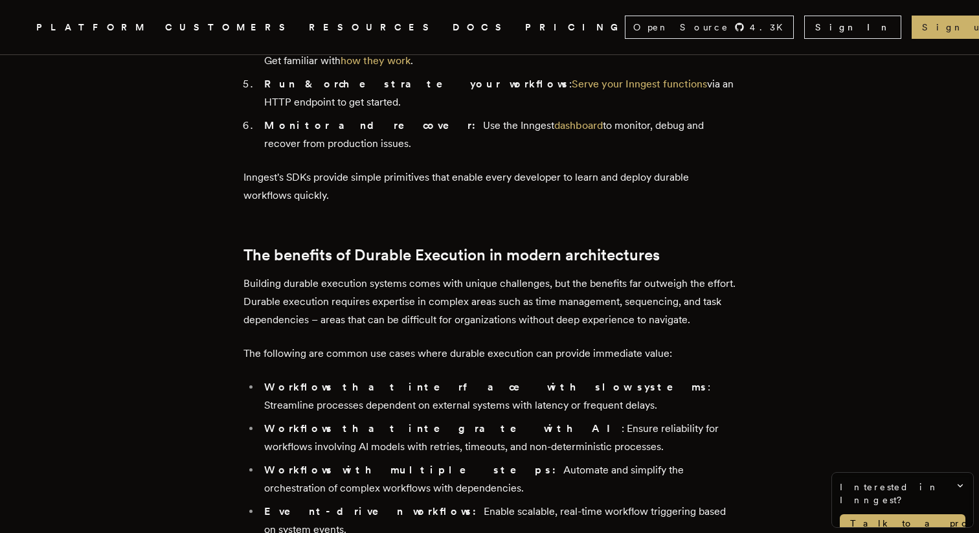
scroll to position [4105, 0]
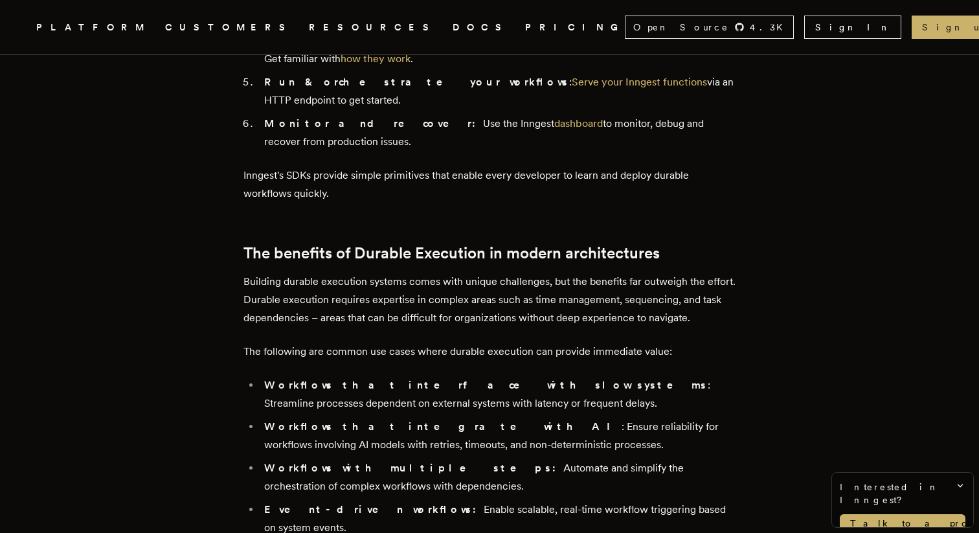
click at [615, 273] on p "Building durable execution systems comes with unique challenges, but the benefi…" at bounding box center [489, 300] width 492 height 54
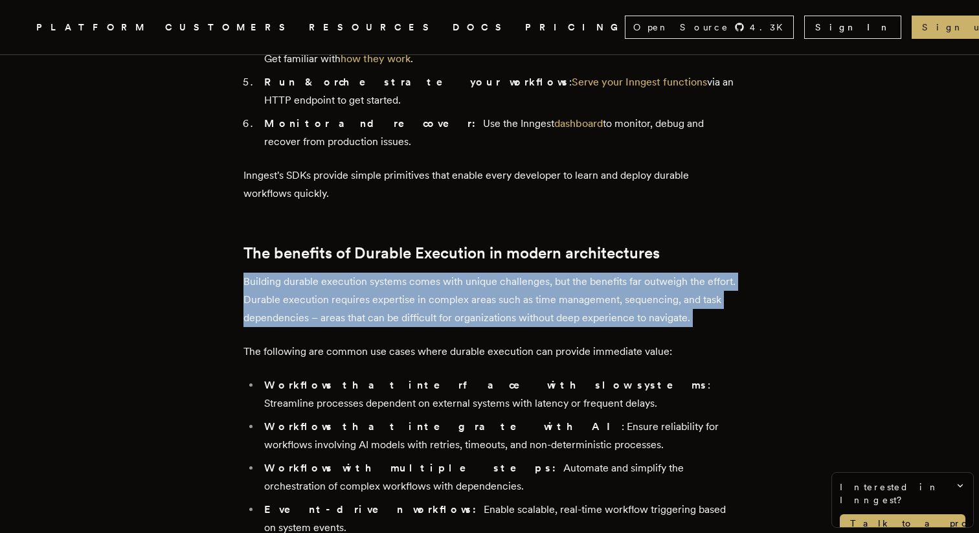
click at [615, 273] on p "Building durable execution systems comes with unique challenges, but the benefi…" at bounding box center [489, 300] width 492 height 54
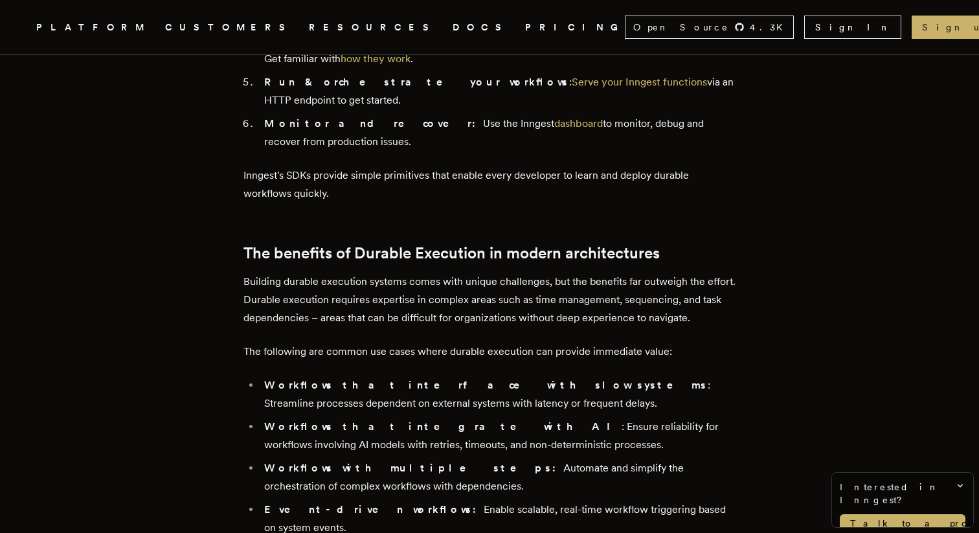
click at [617, 376] on li "Workflows that interface with slow systems : Streamline processes dependent on …" at bounding box center [497, 394] width 475 height 36
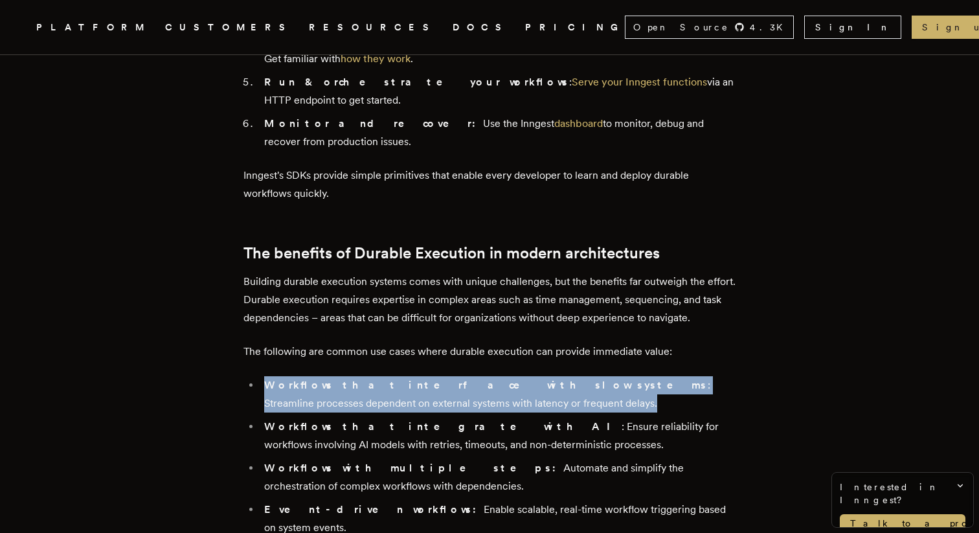
click at [617, 376] on li "Workflows that interface with slow systems : Streamline processes dependent on …" at bounding box center [497, 394] width 475 height 36
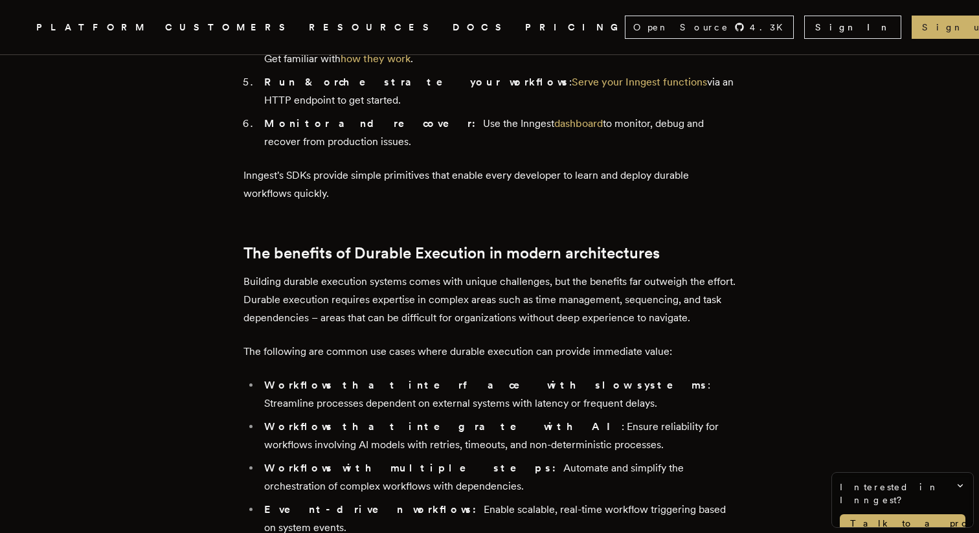
click at [628, 418] on li "Workflows that integrate with AI : Ensure reliability for workflows involving A…" at bounding box center [497, 436] width 475 height 36
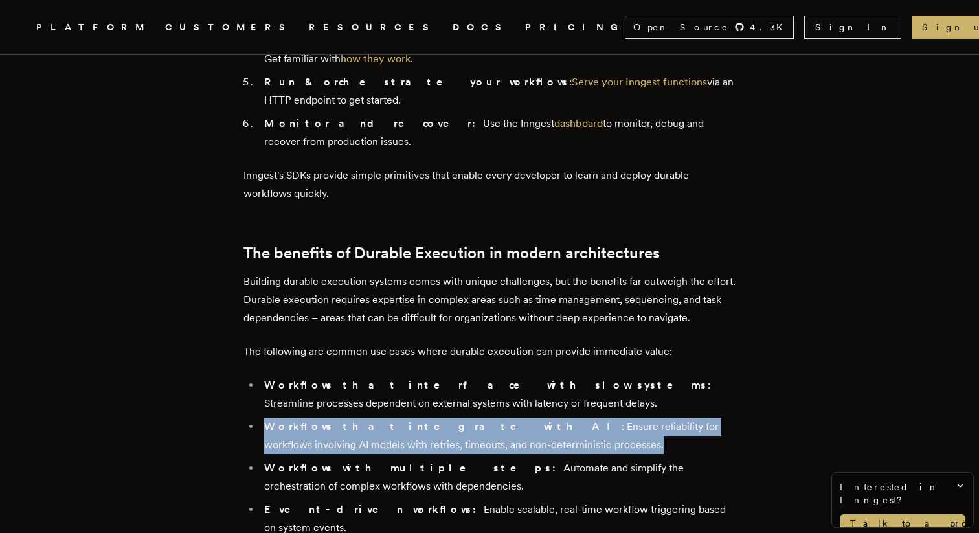
click at [628, 418] on li "Workflows that integrate with AI : Ensure reliability for workflows involving A…" at bounding box center [497, 436] width 475 height 36
click at [640, 376] on ul "Workflows that interface with slow systems : Streamline processes dependent on …" at bounding box center [489, 497] width 492 height 243
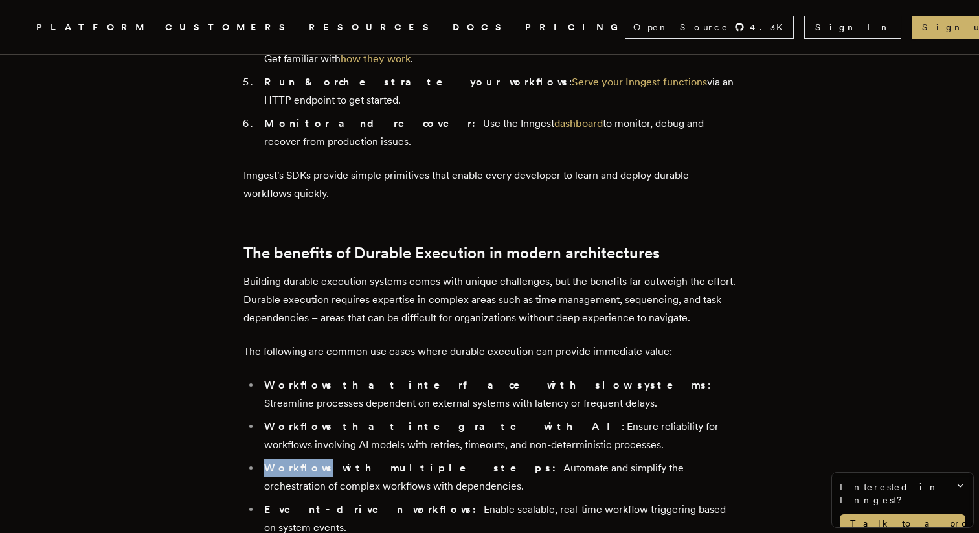
click at [640, 376] on ul "Workflows that interface with slow systems : Streamline processes dependent on …" at bounding box center [489, 497] width 492 height 243
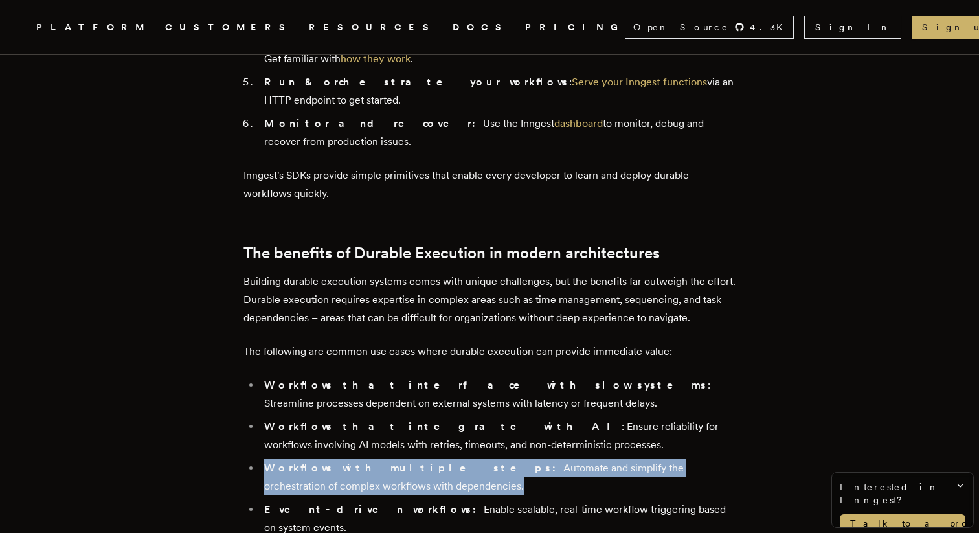
click at [640, 376] on ul "Workflows that interface with slow systems : Streamline processes dependent on …" at bounding box center [489, 497] width 492 height 243
click at [637, 418] on li "Workflows that integrate with AI : Ensure reliability for workflows involving A…" at bounding box center [497, 436] width 475 height 36
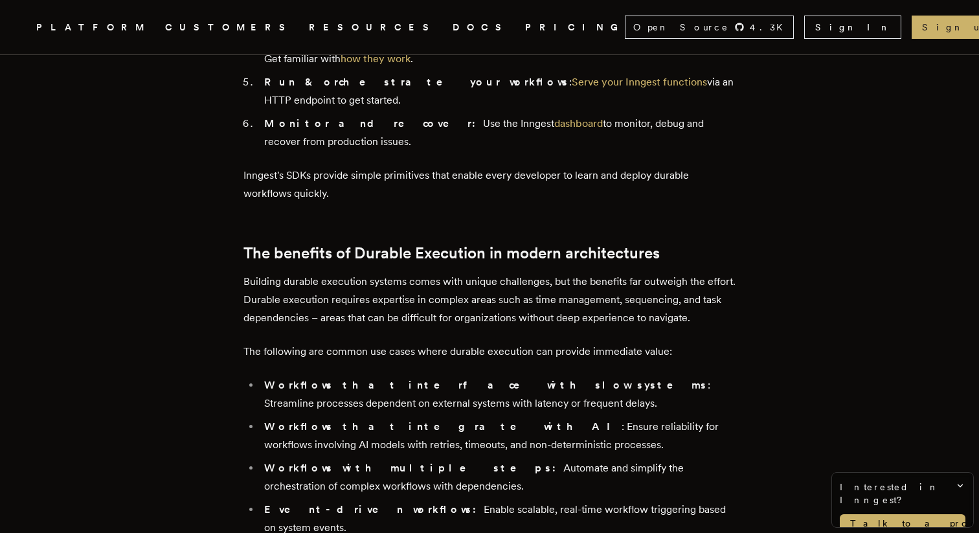
click at [637, 418] on li "Workflows that integrate with AI : Ensure reliability for workflows involving A…" at bounding box center [497, 436] width 475 height 36
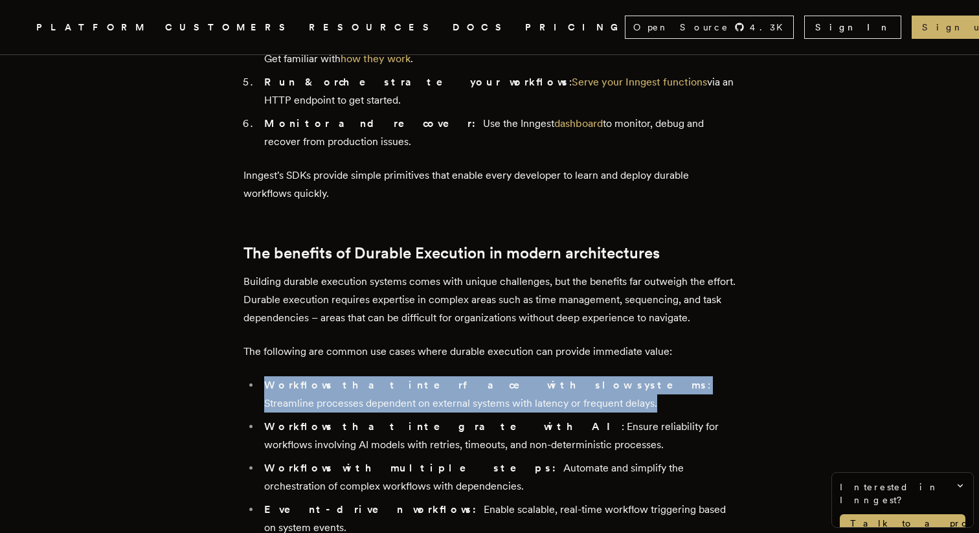
click at [651, 500] on li "Event-driven workflows: Enable scalable, real-time workflow triggering based on…" at bounding box center [497, 518] width 475 height 36
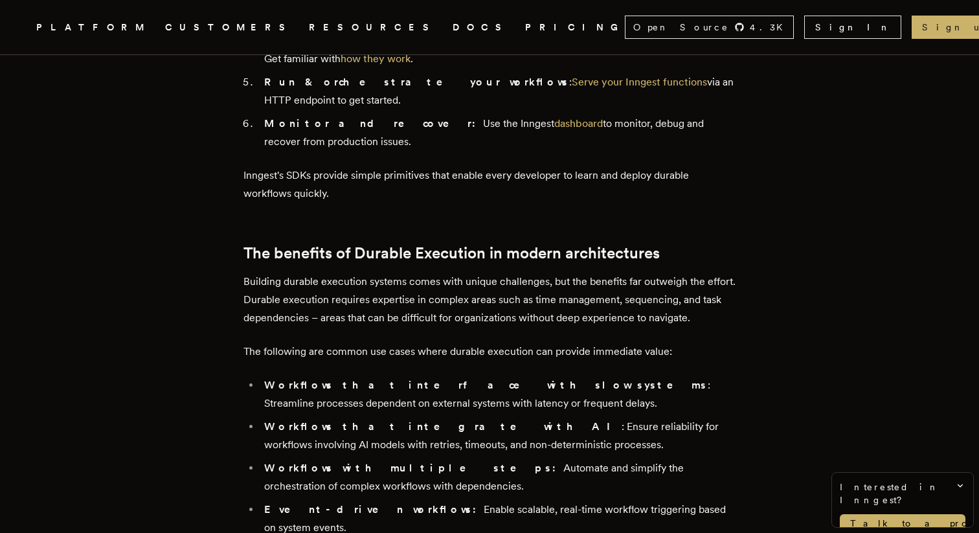
click at [651, 500] on li "Event-driven workflows: Enable scalable, real-time workflow triggering based on…" at bounding box center [497, 518] width 475 height 36
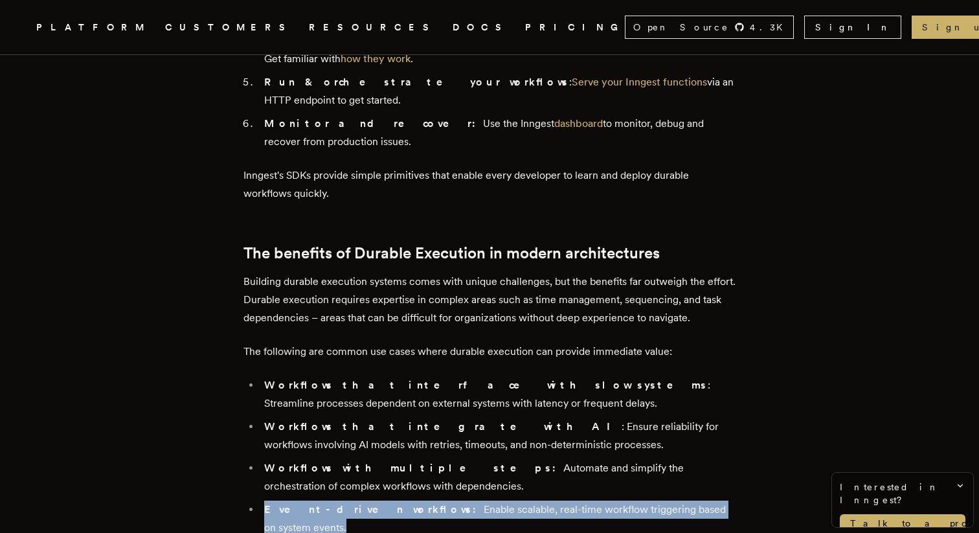
click at [611, 418] on li "Workflows that integrate with AI : Ensure reliability for workflows involving A…" at bounding box center [497, 436] width 475 height 36
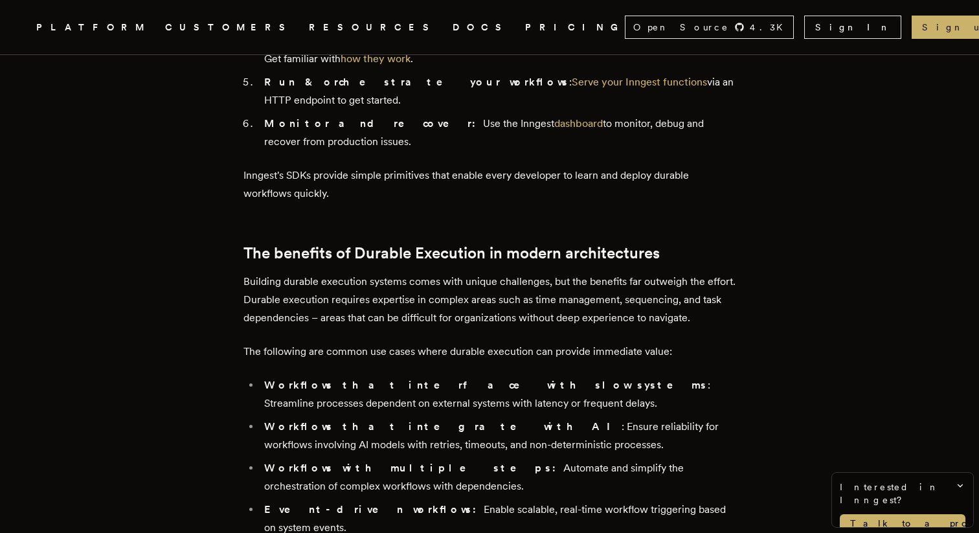
click at [611, 418] on li "Workflows that integrate with AI : Ensure reliability for workflows involving A…" at bounding box center [497, 436] width 475 height 36
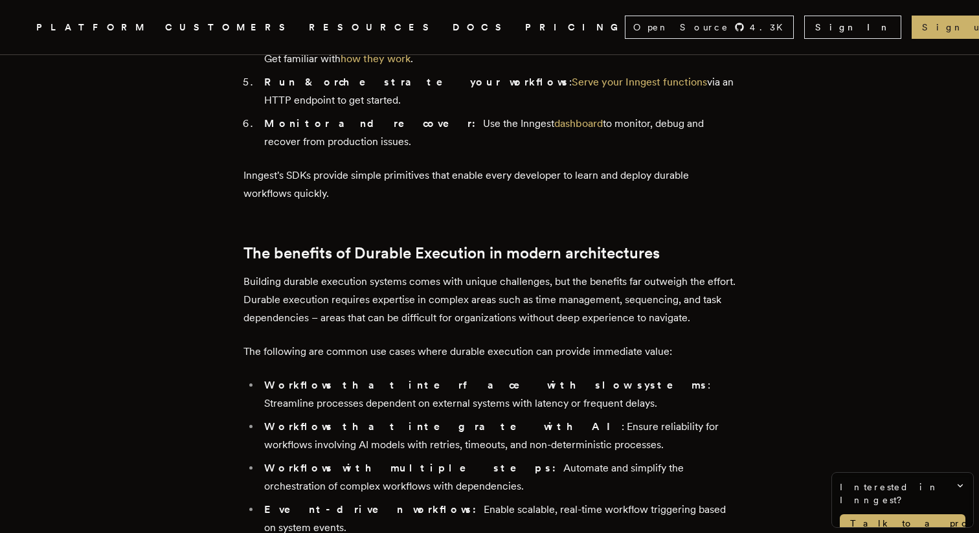
click at [600, 459] on li "Workflows with multiple steps: Automate and simplify the orchestration of compl…" at bounding box center [497, 477] width 475 height 36
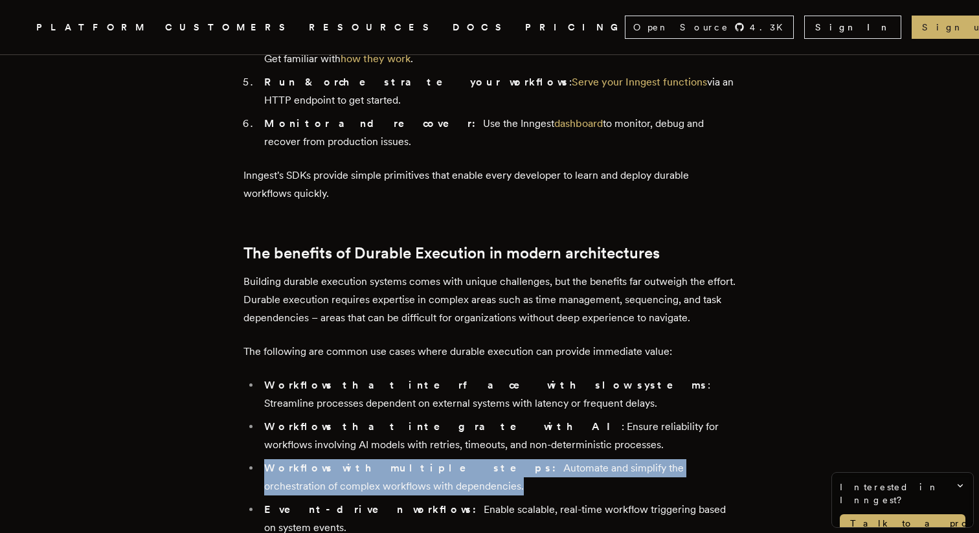
click at [600, 459] on li "Workflows with multiple steps: Automate and simplify the orchestration of compl…" at bounding box center [497, 477] width 475 height 36
click at [605, 395] on ul "Workflows that interface with slow systems : Streamline processes dependent on …" at bounding box center [489, 497] width 492 height 243
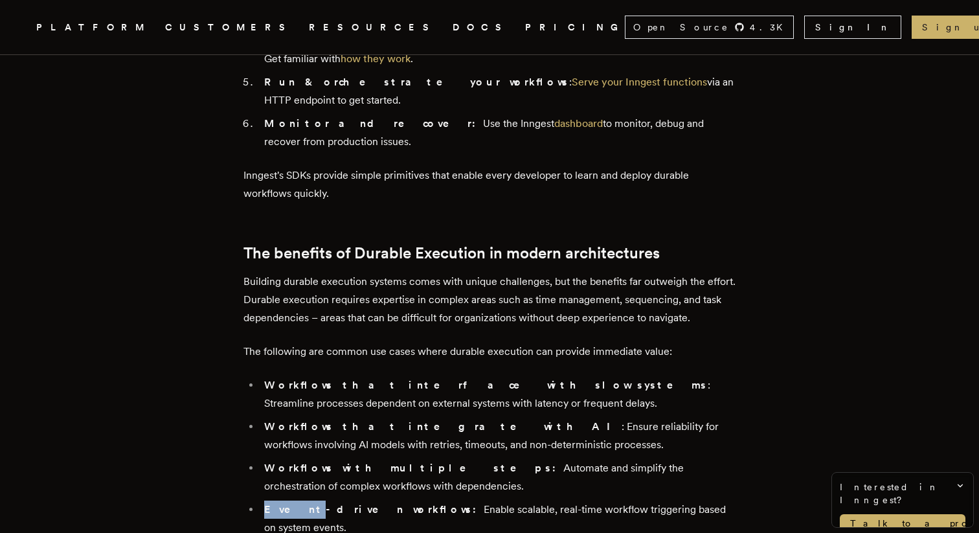
click at [605, 395] on ul "Workflows that interface with slow systems : Streamline processes dependent on …" at bounding box center [489, 497] width 492 height 243
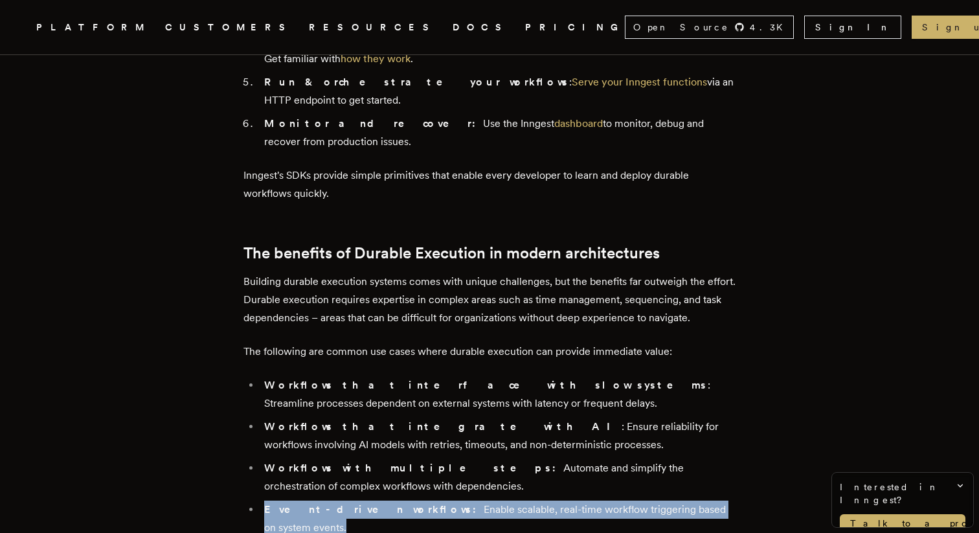
click at [605, 395] on ul "Workflows that interface with slow systems : Streamline processes dependent on …" at bounding box center [489, 497] width 492 height 243
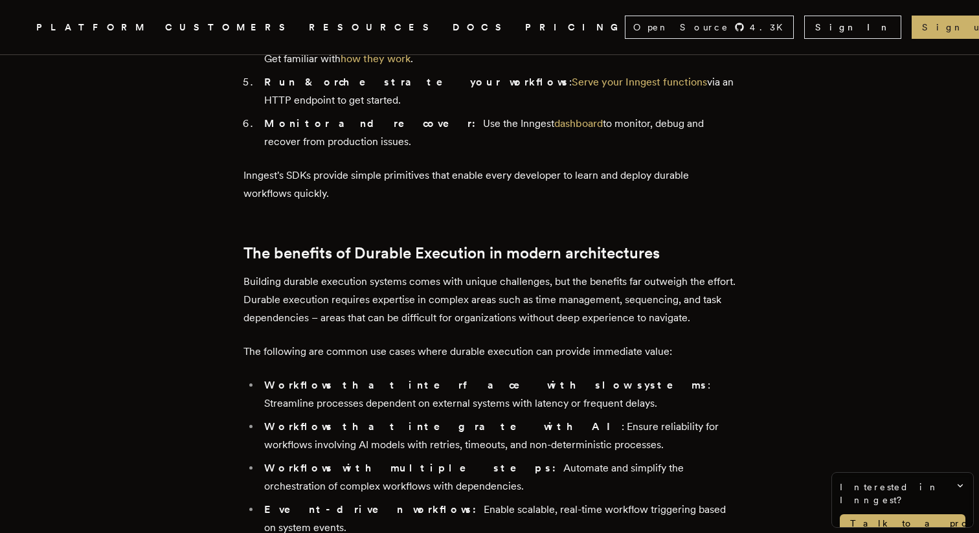
click at [632, 460] on ul "Workflows that interface with slow systems : Streamline processes dependent on …" at bounding box center [489, 497] width 492 height 243
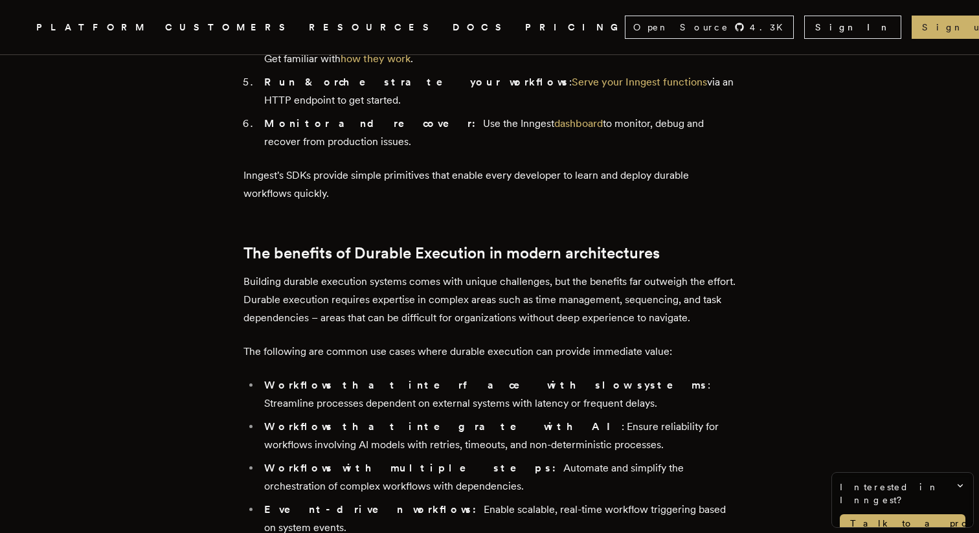
click at [632, 460] on ul "Workflows that interface with slow systems : Streamline processes dependent on …" at bounding box center [489, 497] width 492 height 243
click at [594, 376] on ul "Workflows that interface with slow systems : Streamline processes dependent on …" at bounding box center [489, 497] width 492 height 243
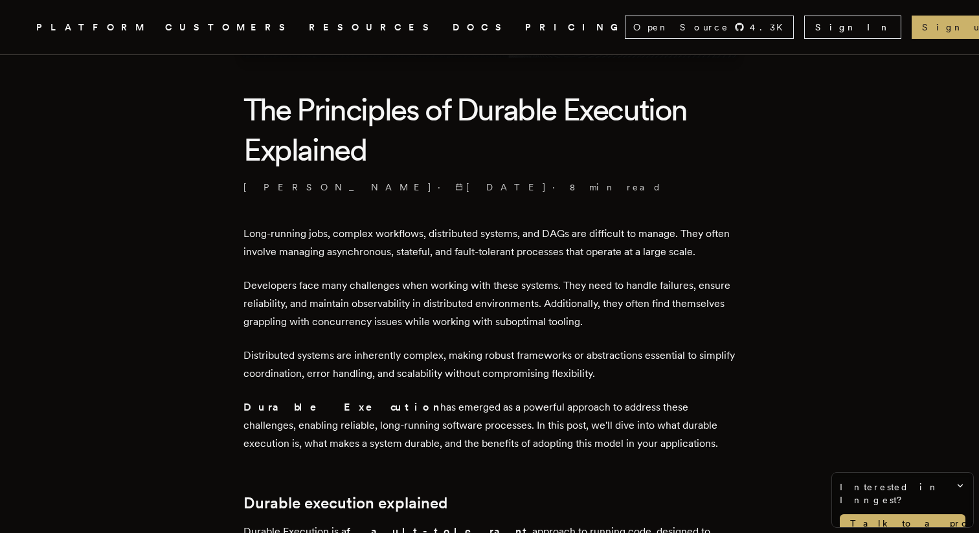
scroll to position [287, 0]
click at [497, 190] on p "[PERSON_NAME] · [DATE] · 8 min read" at bounding box center [489, 186] width 492 height 13
click at [524, 245] on p "Long-running jobs, complex workflows, distributed systems, and DAGs are difficu…" at bounding box center [489, 242] width 492 height 36
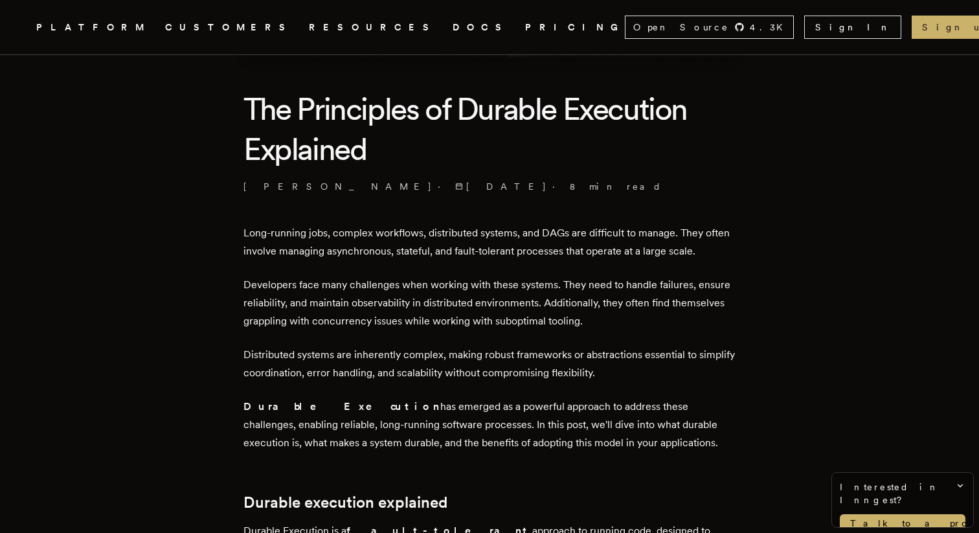
click at [524, 245] on p "Long-running jobs, complex workflows, distributed systems, and DAGs are difficu…" at bounding box center [489, 242] width 492 height 36
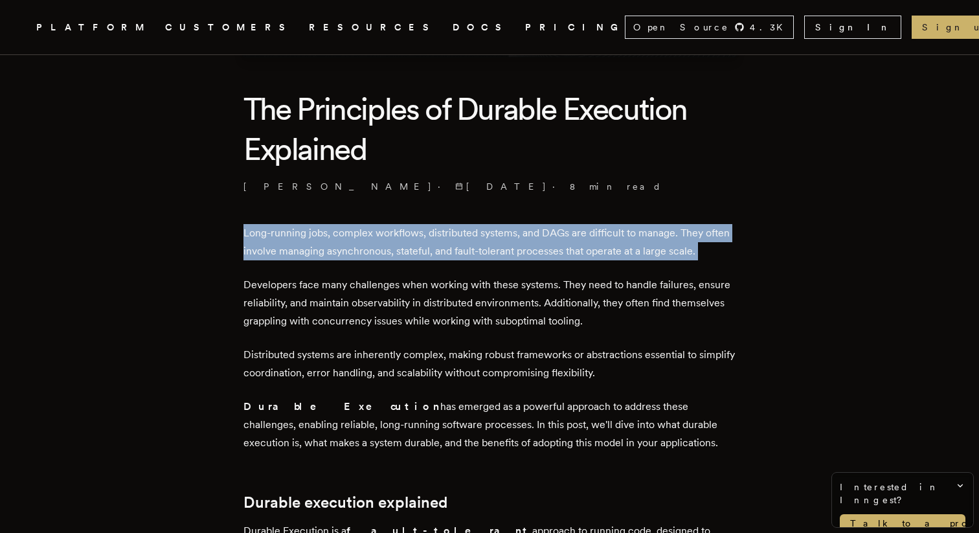
click at [563, 316] on p "Developers face many challenges when working with these systems. They need to h…" at bounding box center [489, 303] width 492 height 54
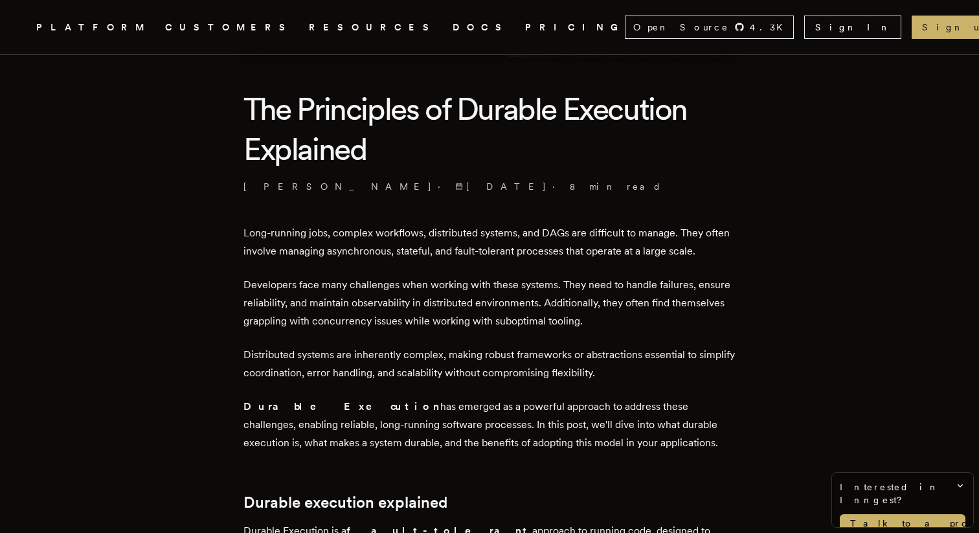
click at [563, 316] on p "Developers face many challenges when working with these systems. They need to h…" at bounding box center [489, 303] width 492 height 54
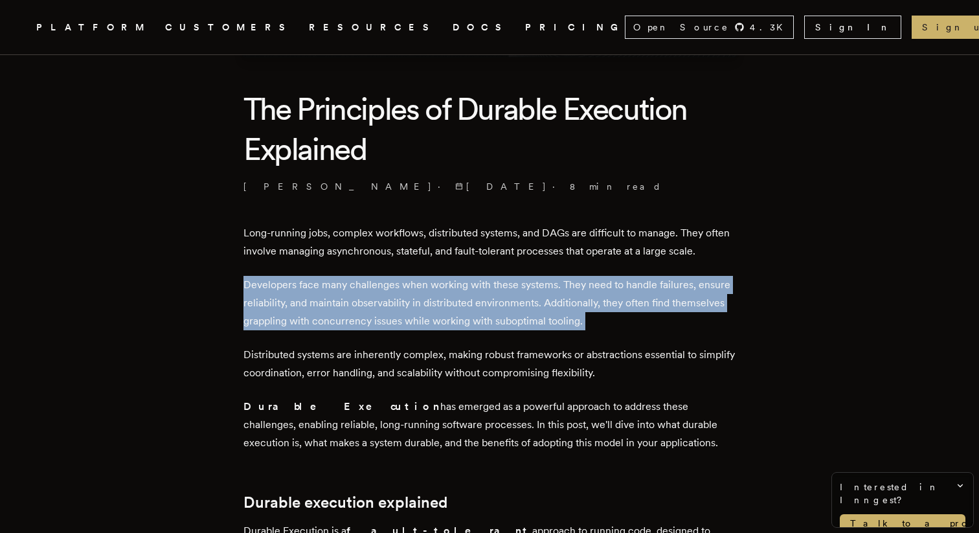
click at [589, 379] on p "Distributed systems are inherently complex, making robust frameworks or abstrac…" at bounding box center [489, 364] width 492 height 36
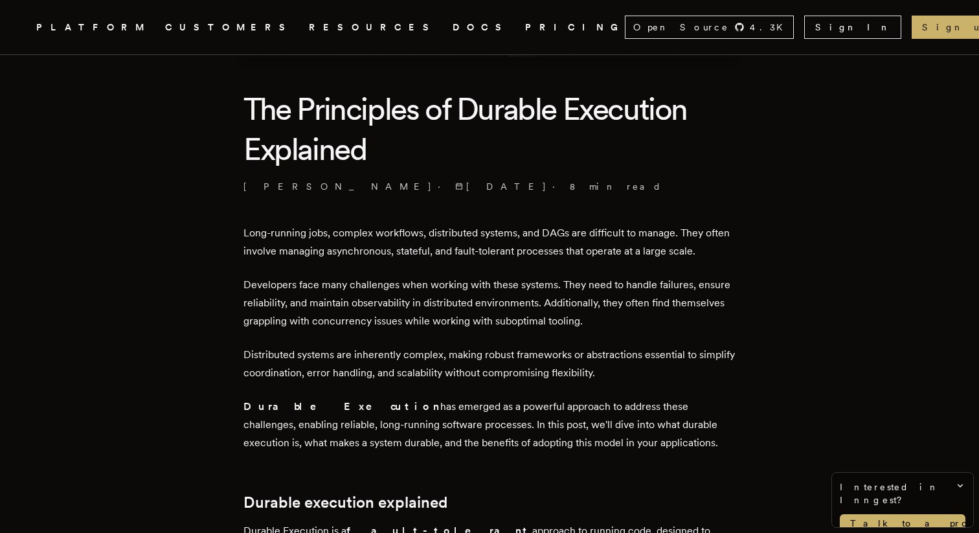
click at [589, 379] on p "Distributed systems are inherently complex, making robust frameworks or abstrac…" at bounding box center [489, 364] width 492 height 36
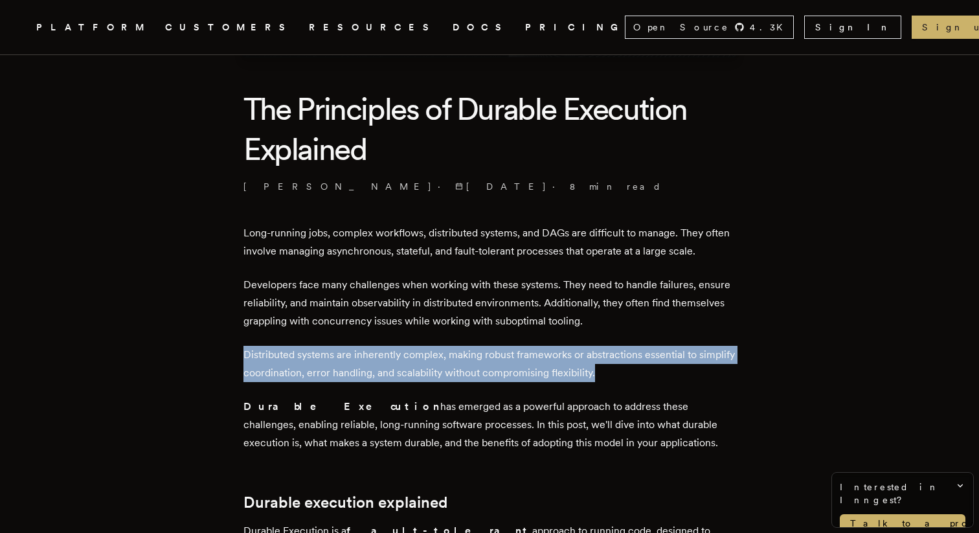
click at [521, 260] on p "Long-running jobs, complex workflows, distributed systems, and DAGs are difficu…" at bounding box center [489, 242] width 492 height 36
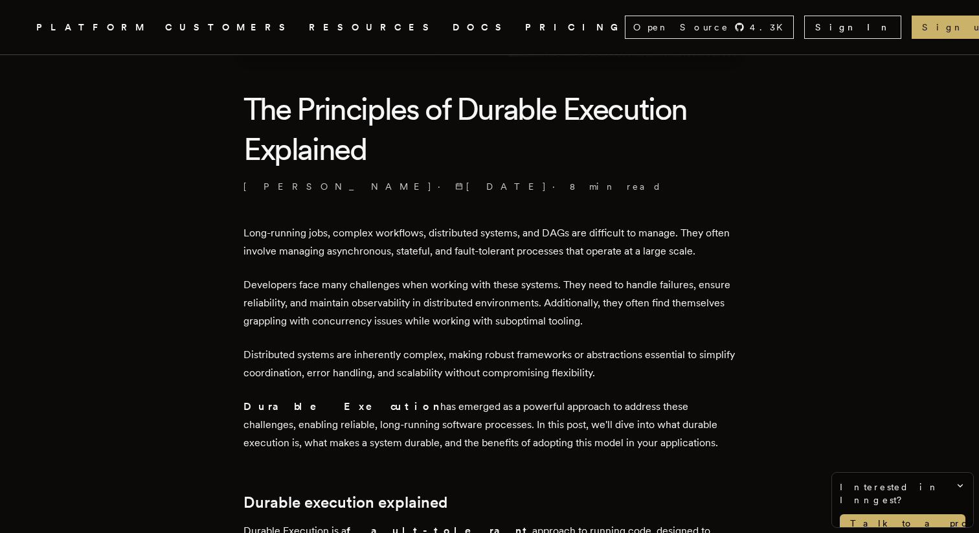
click at [521, 260] on p "Long-running jobs, complex workflows, distributed systems, and DAGs are difficu…" at bounding box center [489, 242] width 492 height 36
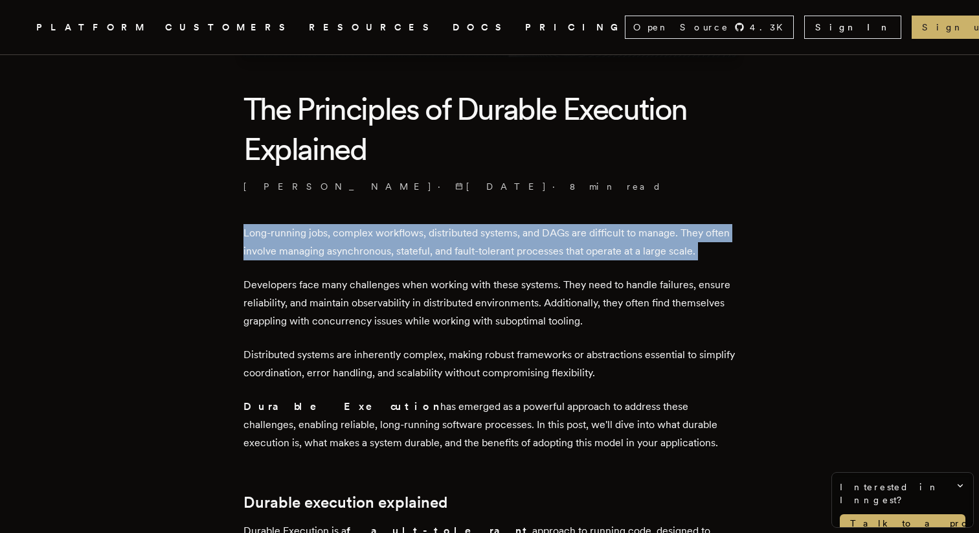
click at [535, 313] on p "Developers face many challenges when working with these systems. They need to h…" at bounding box center [489, 303] width 492 height 54
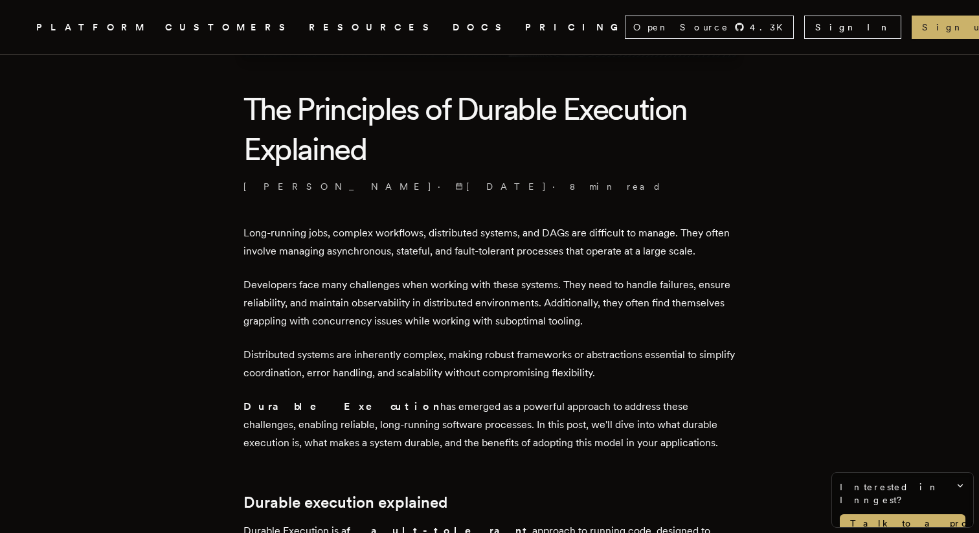
click at [535, 313] on p "Developers face many challenges when working with these systems. They need to h…" at bounding box center [489, 303] width 492 height 54
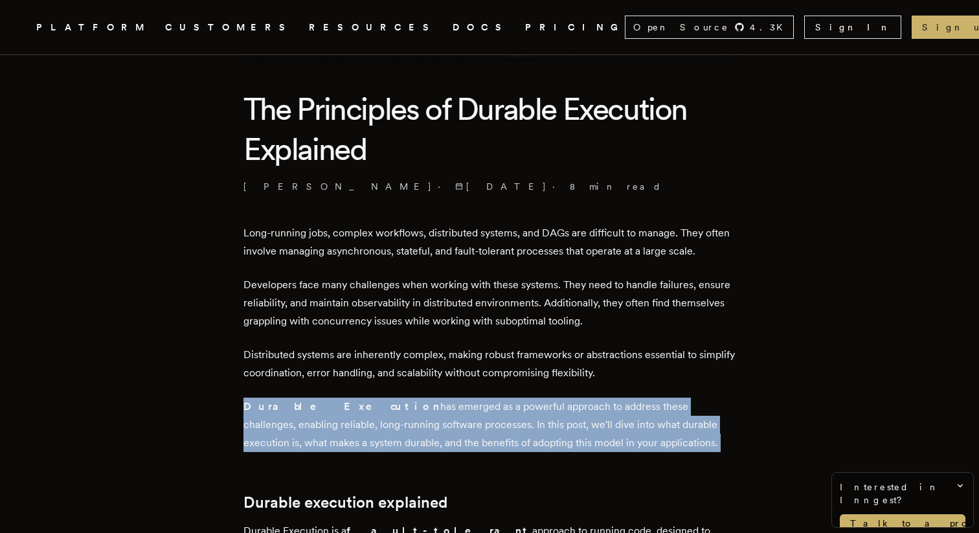
click at [576, 437] on p "Durable Execution has emerged as a powerful approach to address these challenge…" at bounding box center [489, 425] width 492 height 54
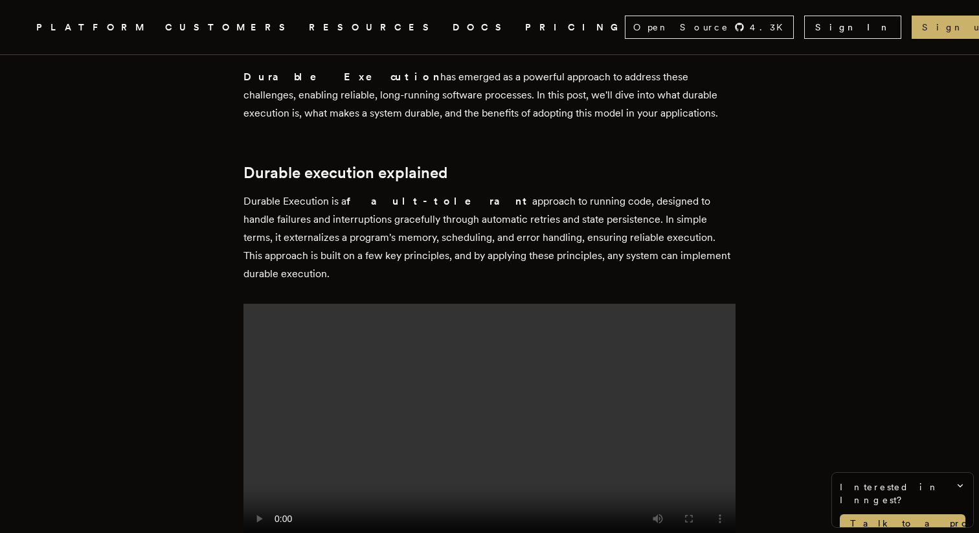
scroll to position [664, 0]
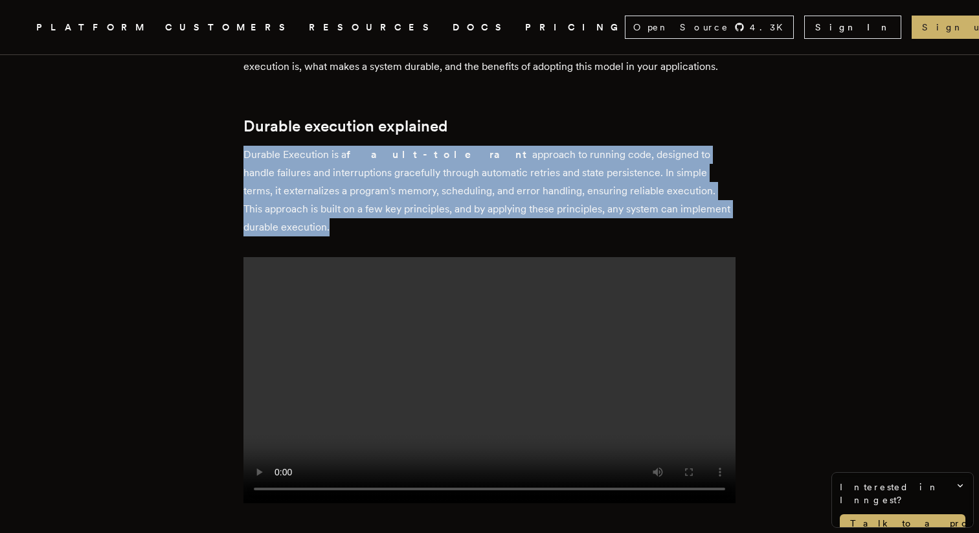
click at [464, 205] on p "Durable Execution is a fault-tolerant approach to running code, designed to han…" at bounding box center [489, 191] width 492 height 91
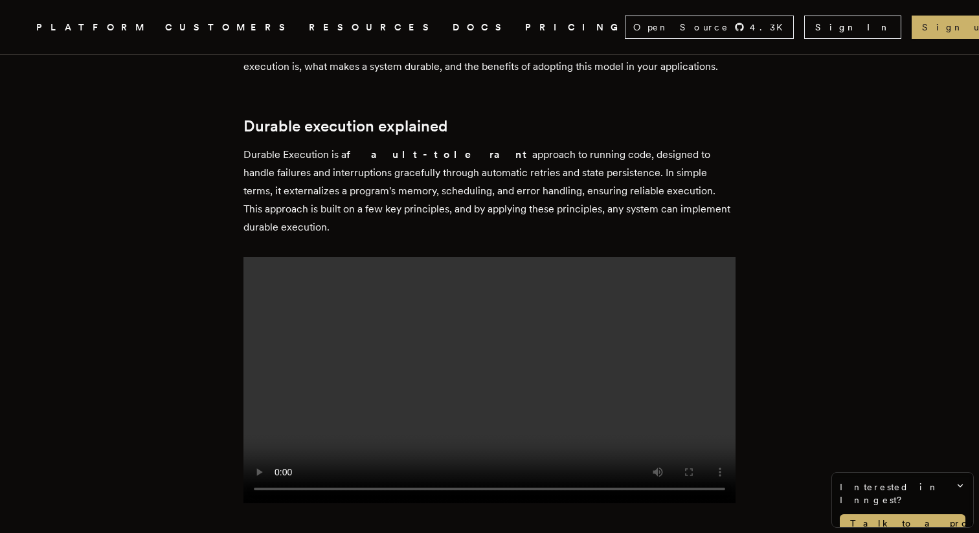
click at [464, 205] on p "Durable Execution is a fault-tolerant approach to running code, designed to han…" at bounding box center [489, 191] width 492 height 91
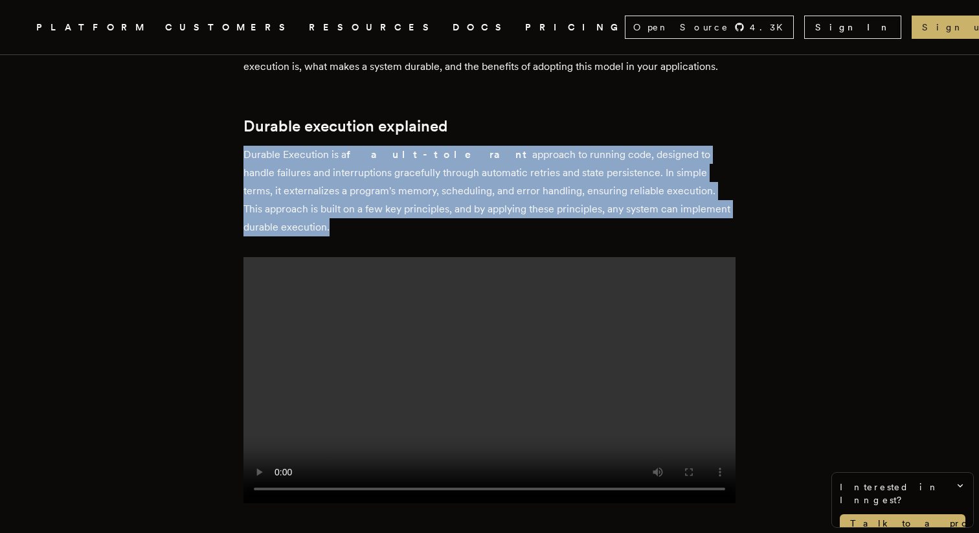
click at [546, 292] on video at bounding box center [489, 380] width 492 height 246
click at [478, 195] on p "Durable Execution is a fault-tolerant approach to running code, designed to han…" at bounding box center [489, 191] width 492 height 91
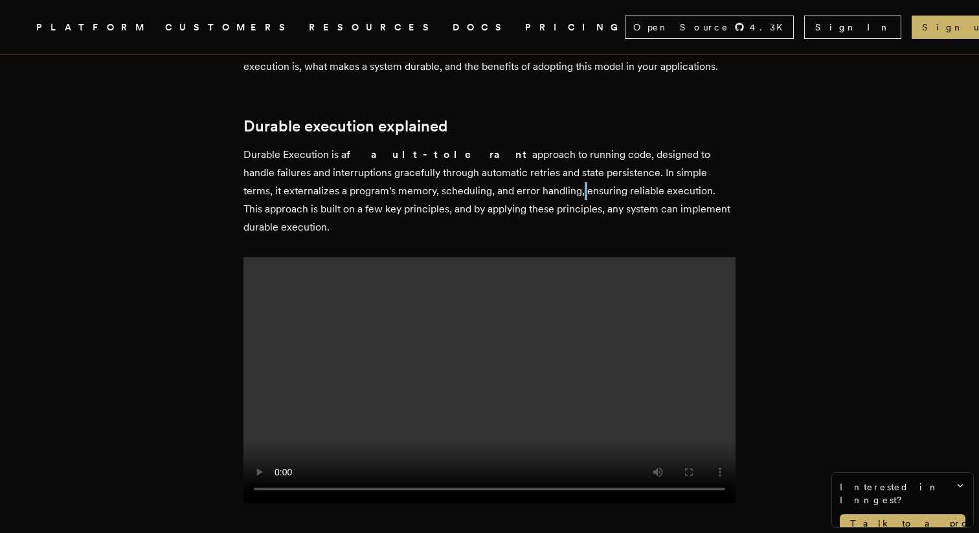
click at [478, 195] on p "Durable Execution is a fault-tolerant approach to running code, designed to han…" at bounding box center [489, 191] width 492 height 91
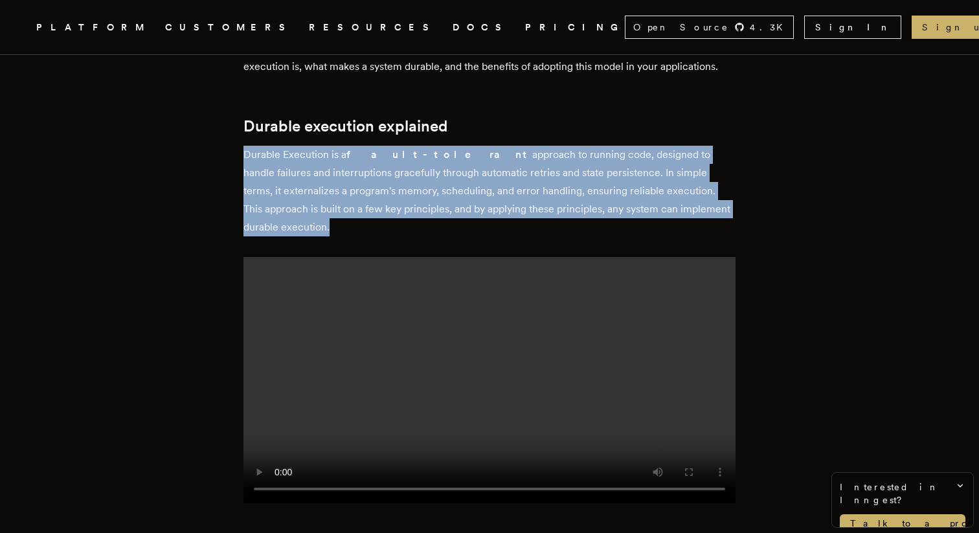
click at [478, 195] on p "Durable Execution is a fault-tolerant approach to running code, designed to han…" at bounding box center [489, 191] width 492 height 91
click at [506, 214] on p "Durable Execution is a fault-tolerant approach to running code, designed to han…" at bounding box center [489, 191] width 492 height 91
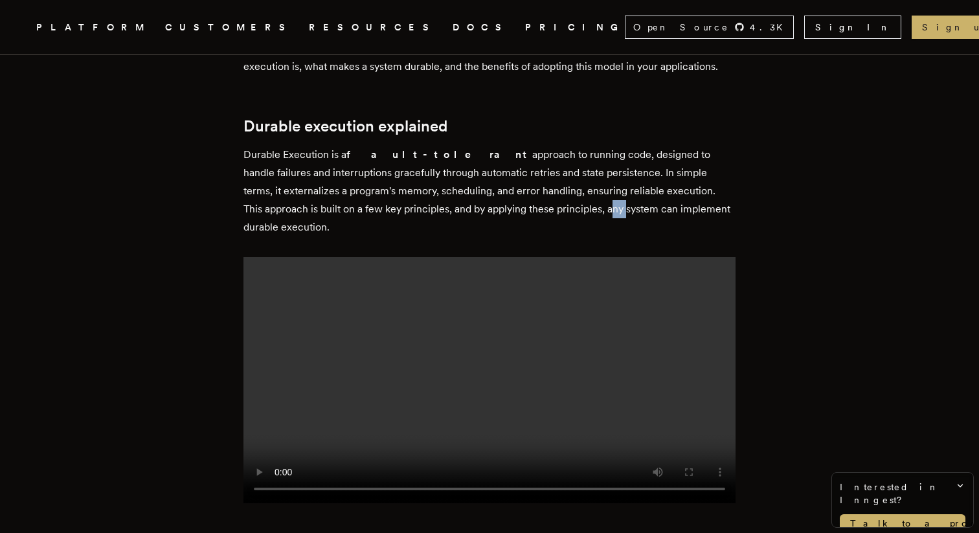
click at [506, 214] on p "Durable Execution is a fault-tolerant approach to running code, designed to han…" at bounding box center [489, 191] width 492 height 91
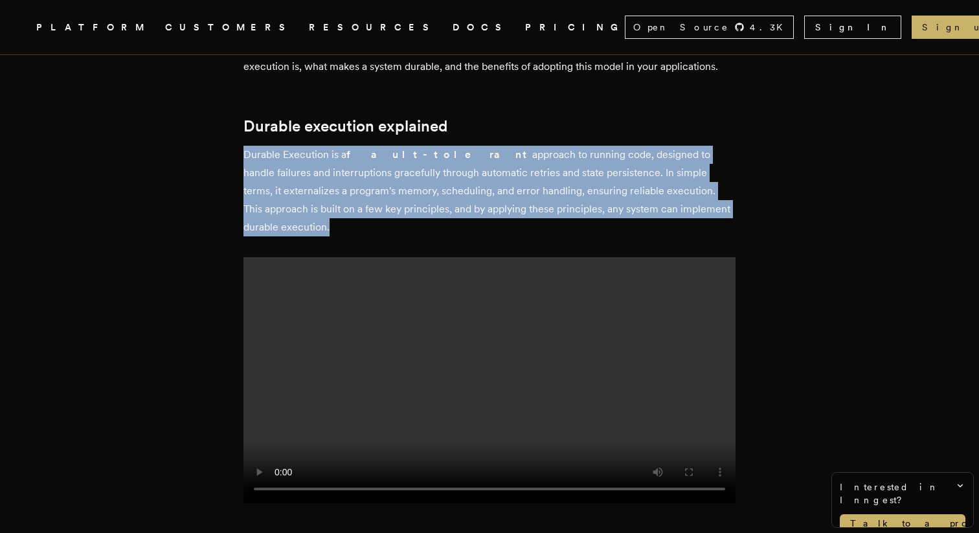
click at [506, 214] on p "Durable Execution is a fault-tolerant approach to running code, designed to han…" at bounding box center [489, 191] width 492 height 91
click at [478, 203] on p "Durable Execution is a fault-tolerant approach to running code, designed to han…" at bounding box center [489, 191] width 492 height 91
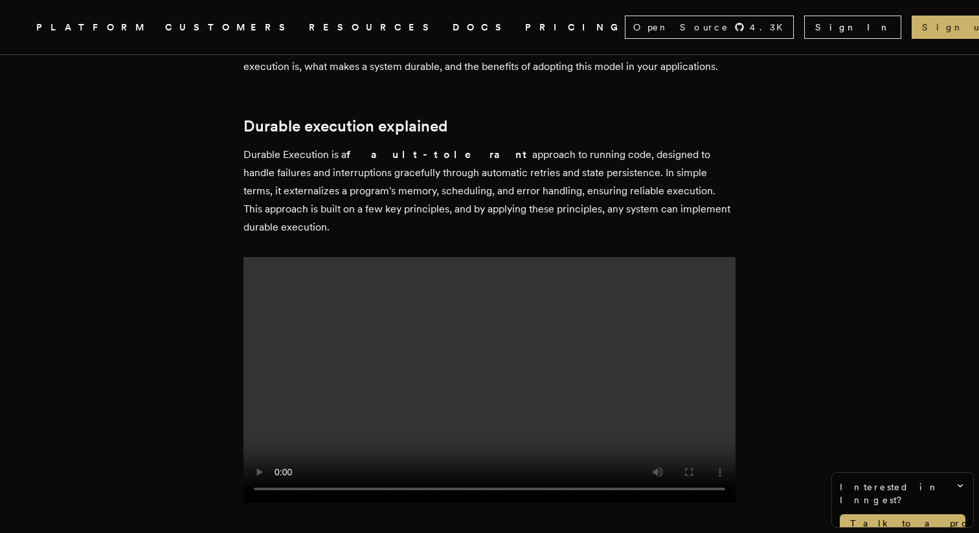
click at [478, 203] on p "Durable Execution is a fault-tolerant approach to running code, designed to han…" at bounding box center [489, 191] width 492 height 91
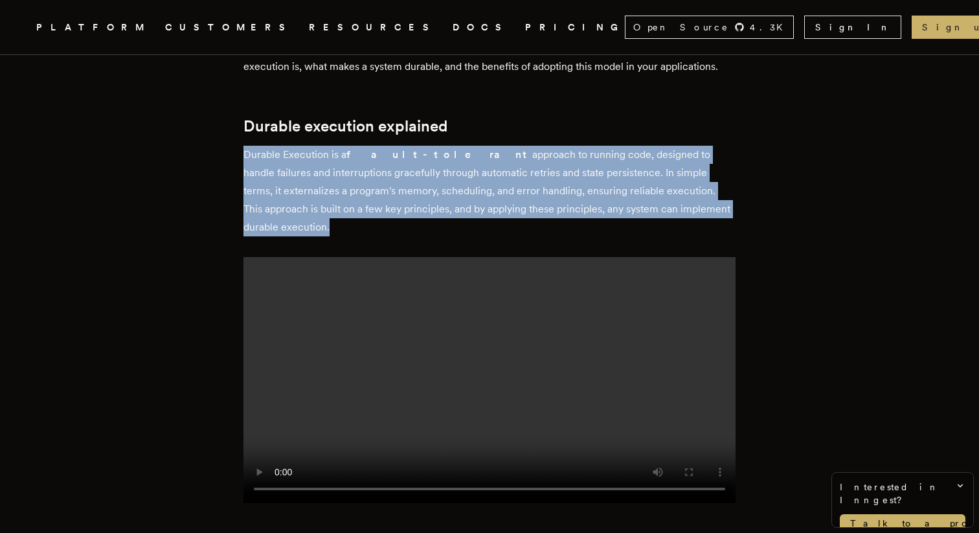
click at [533, 257] on video at bounding box center [489, 380] width 492 height 246
click at [557, 172] on p "Durable Execution is a fault-tolerant approach to running code, designed to han…" at bounding box center [489, 191] width 492 height 91
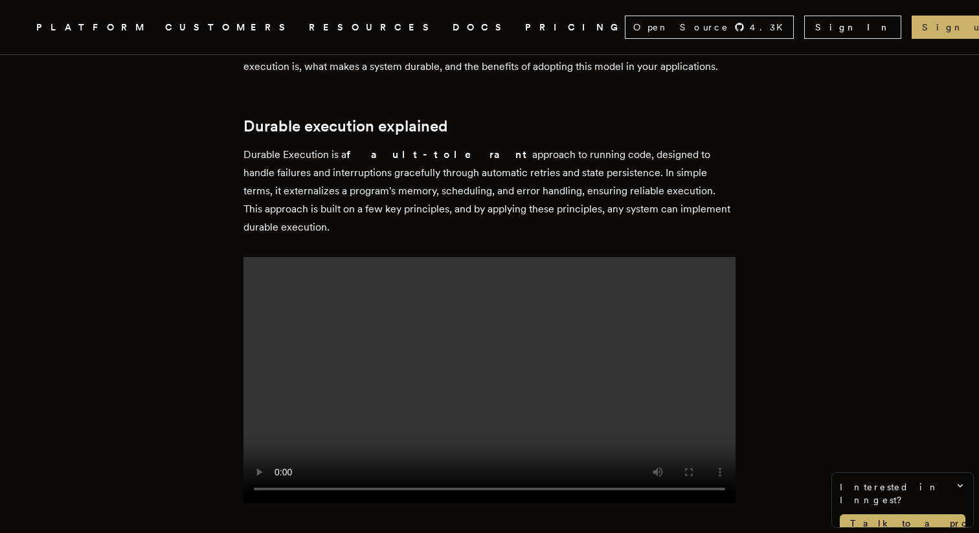
click at [557, 172] on p "Durable Execution is a fault-tolerant approach to running code, designed to han…" at bounding box center [489, 191] width 492 height 91
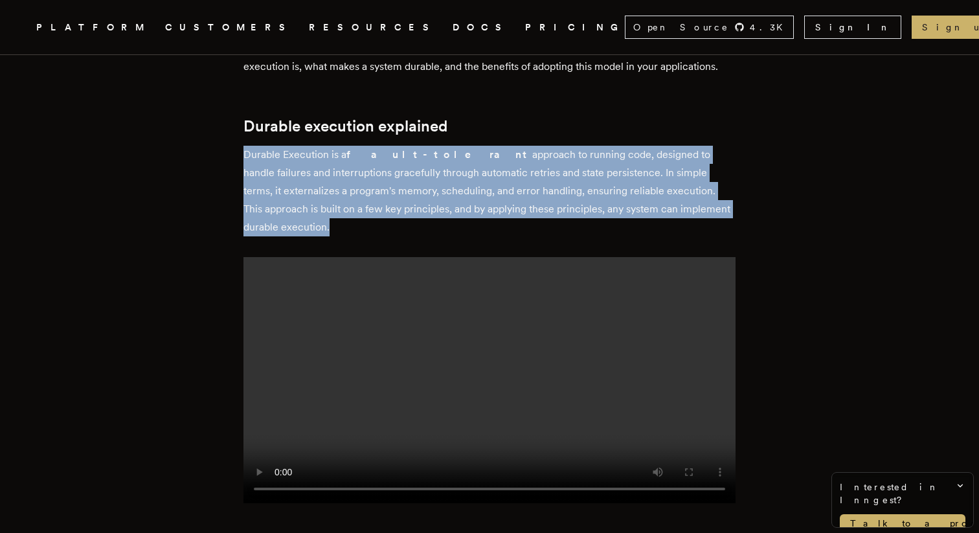
click at [570, 166] on p "Durable Execution is a fault-tolerant approach to running code, designed to han…" at bounding box center [489, 191] width 492 height 91
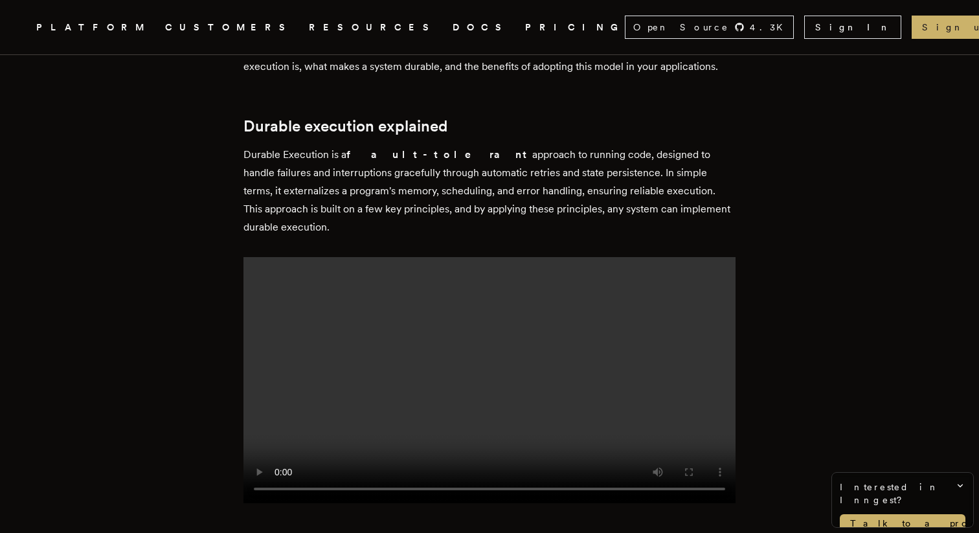
click at [570, 166] on p "Durable Execution is a fault-tolerant approach to running code, designed to han…" at bounding box center [489, 191] width 492 height 91
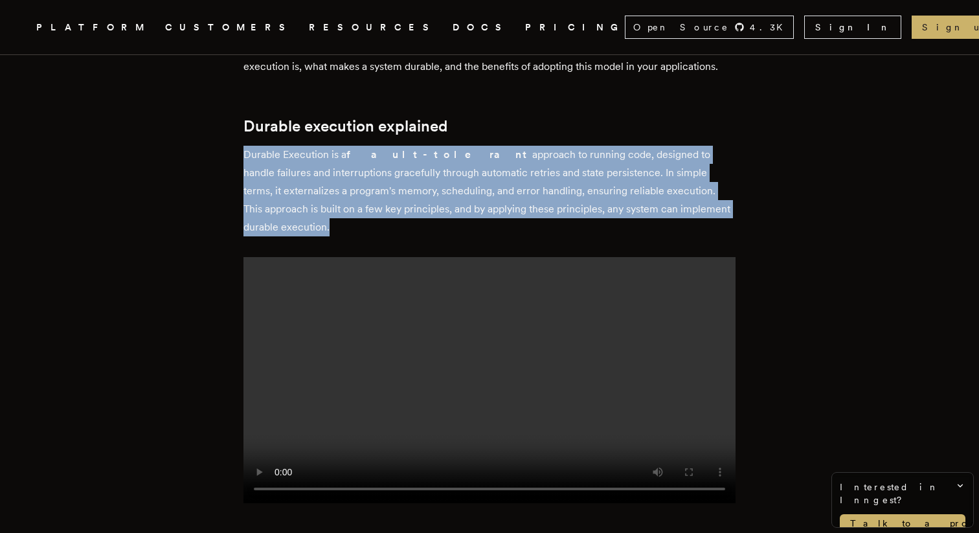
click at [597, 186] on p "Durable Execution is a fault-tolerant approach to running code, designed to han…" at bounding box center [489, 191] width 492 height 91
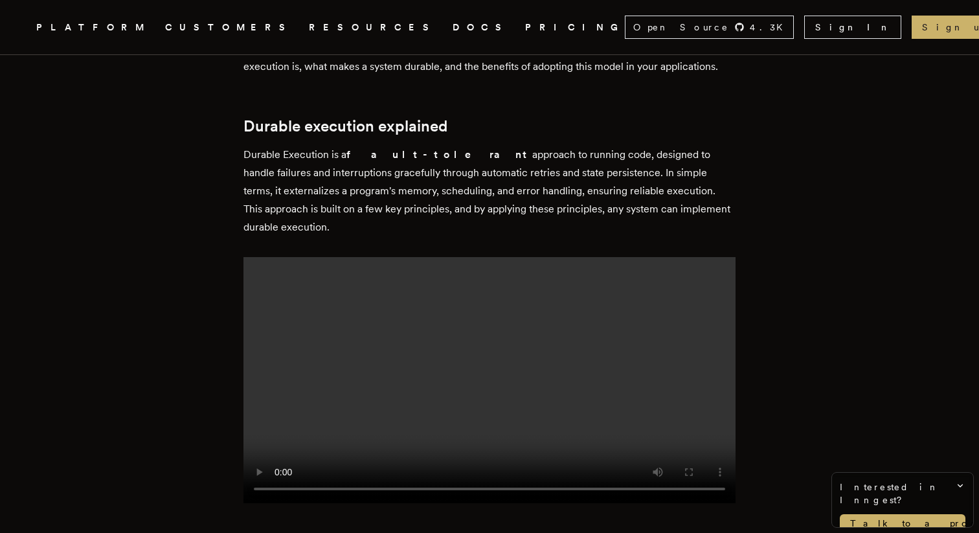
click at [597, 186] on p "Durable Execution is a fault-tolerant approach to running code, designed to han…" at bounding box center [489, 191] width 492 height 91
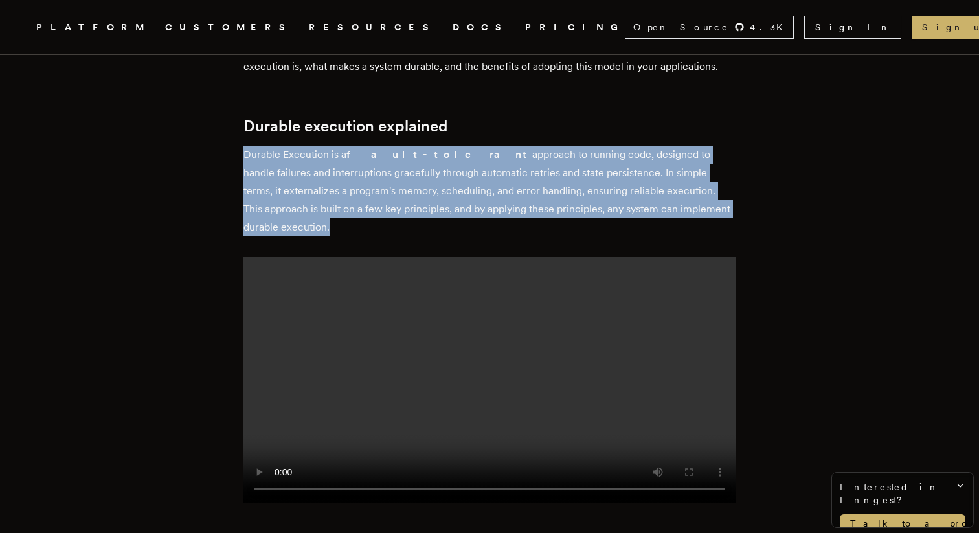
click at [547, 159] on p "Durable Execution is a fault-tolerant approach to running code, designed to han…" at bounding box center [489, 191] width 492 height 91
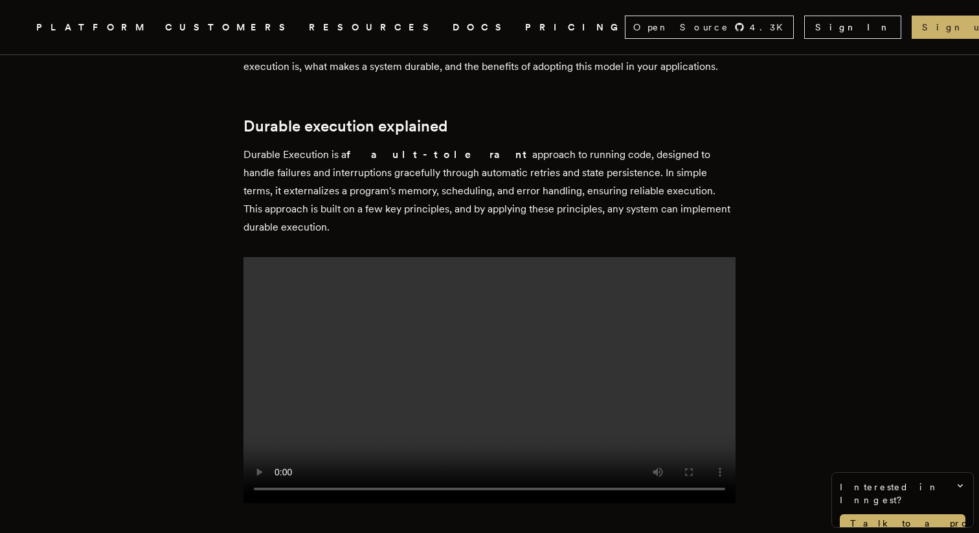
click at [547, 159] on p "Durable Execution is a fault-tolerant approach to running code, designed to han…" at bounding box center [489, 191] width 492 height 91
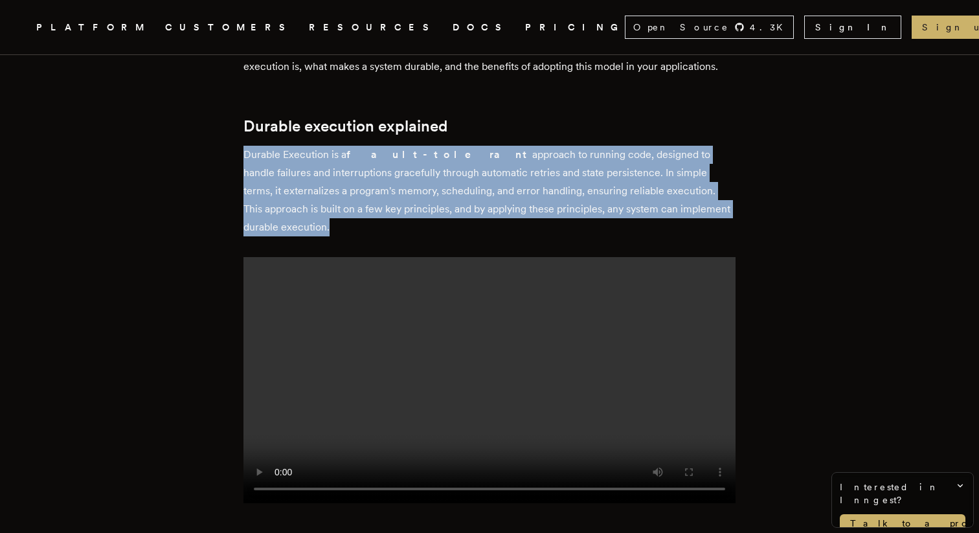
click at [588, 202] on p "Durable Execution is a fault-tolerant approach to running code, designed to han…" at bounding box center [489, 191] width 492 height 91
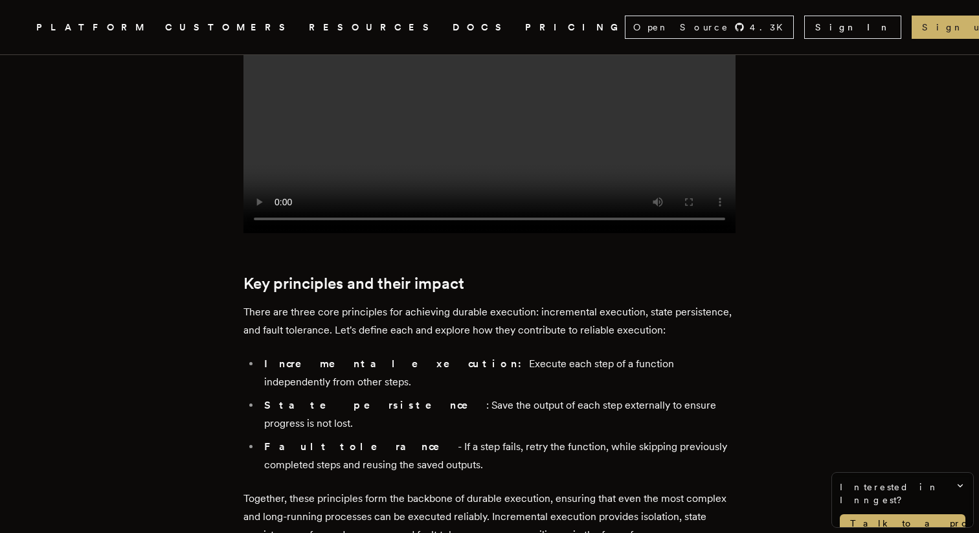
scroll to position [982, 0]
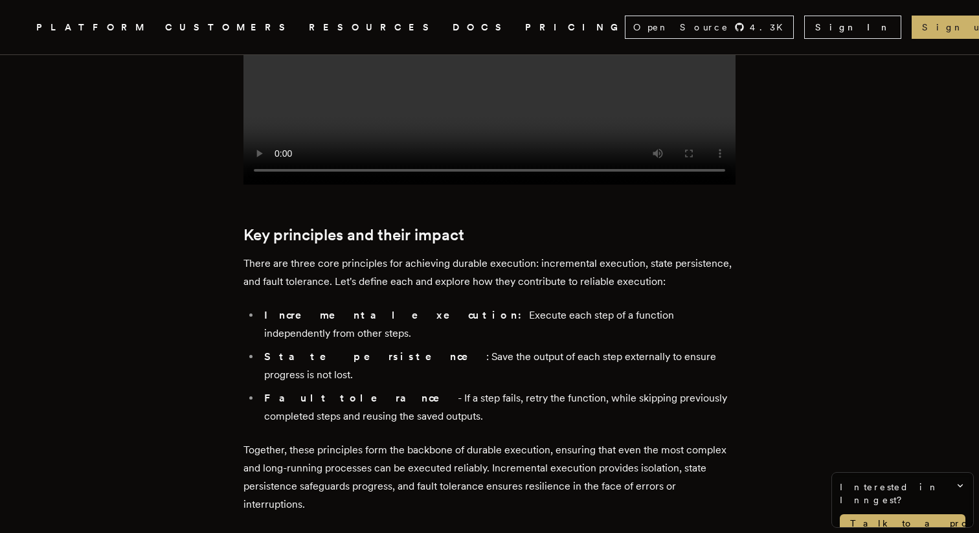
click at [499, 254] on p "There are three core principles for achieving durable execution: incremental ex…" at bounding box center [489, 272] width 492 height 36
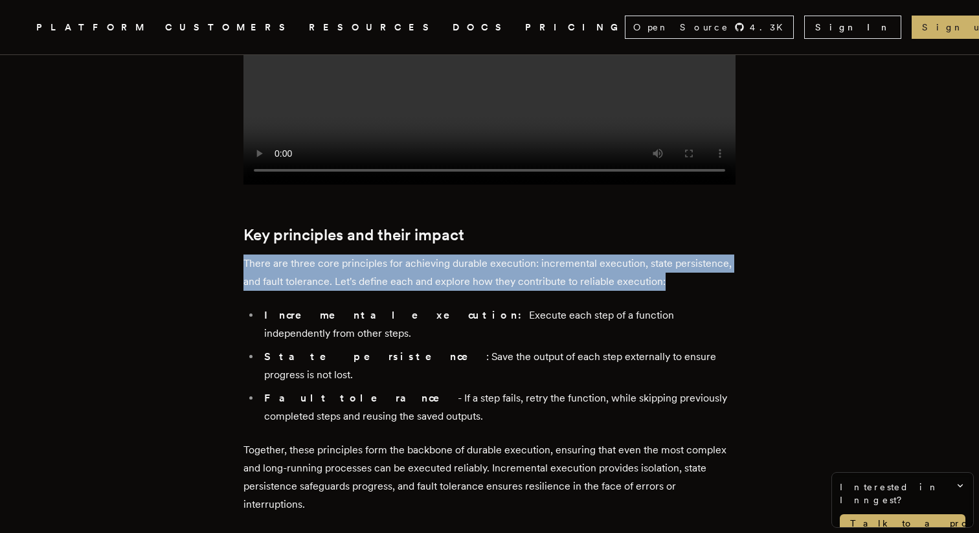
click at [530, 306] on li "Incremental execution: Execute each step of a function independently from other…" at bounding box center [497, 324] width 475 height 36
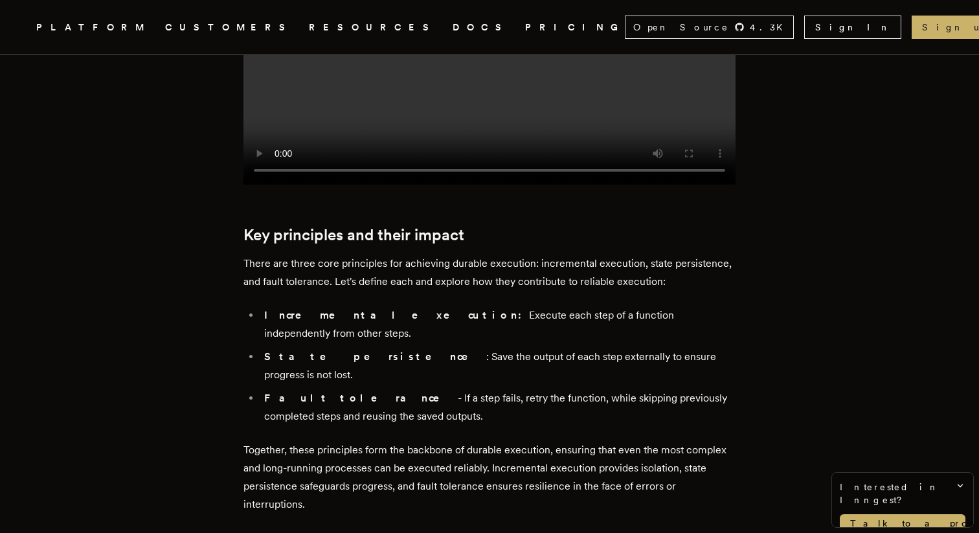
click at [530, 306] on li "Incremental execution: Execute each step of a function independently from other…" at bounding box center [497, 324] width 475 height 36
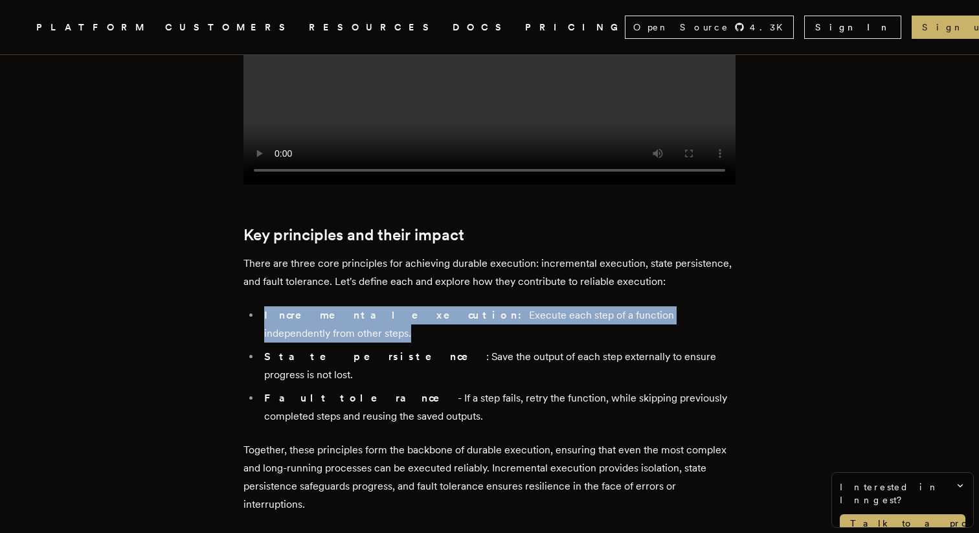
click at [554, 389] on li "Fault tolerance - If a step fails, retry the function, while skipping previousl…" at bounding box center [497, 407] width 475 height 36
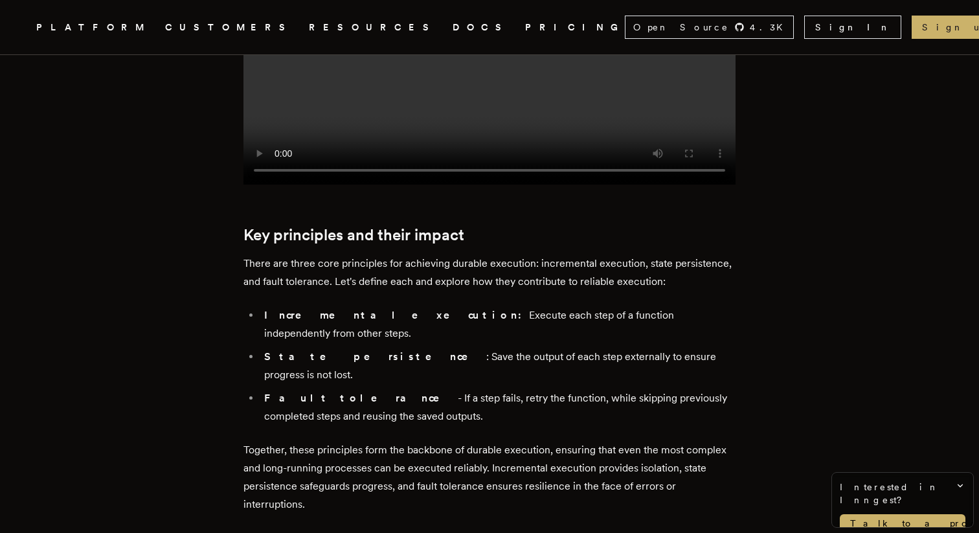
click at [554, 389] on li "Fault tolerance - If a step fails, retry the function, while skipping previousl…" at bounding box center [497, 407] width 475 height 36
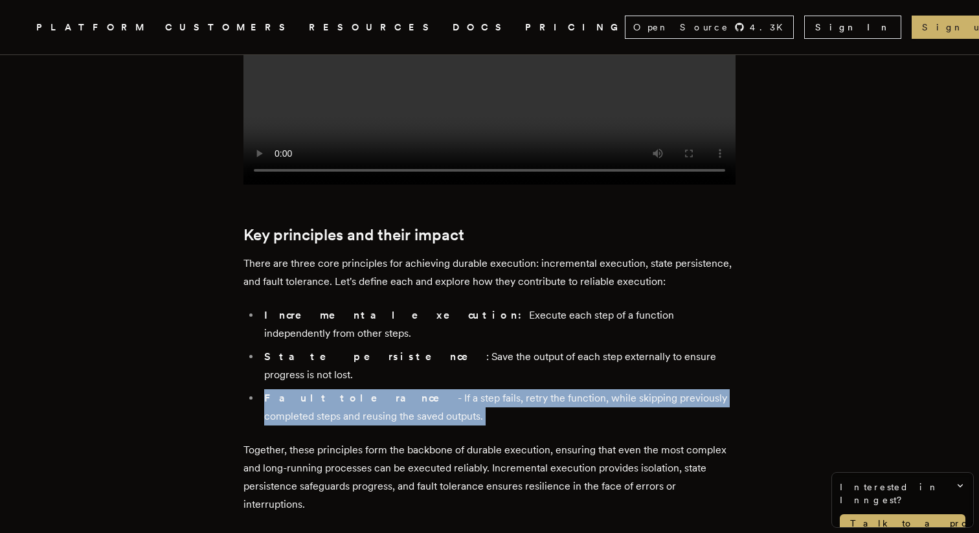
click at [532, 306] on li "Incremental execution: Execute each step of a function independently from other…" at bounding box center [497, 324] width 475 height 36
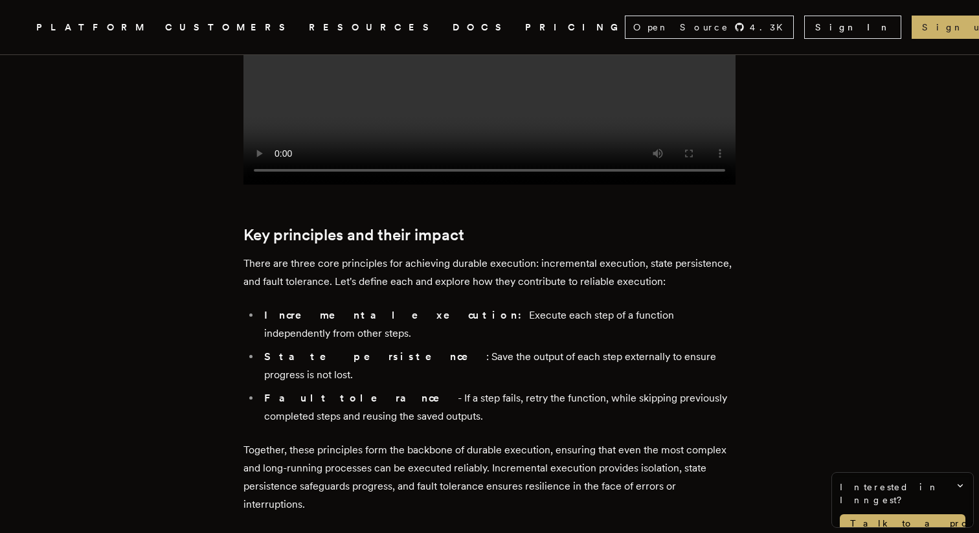
click at [532, 306] on li "Incremental execution: Execute each step of a function independently from other…" at bounding box center [497, 324] width 475 height 36
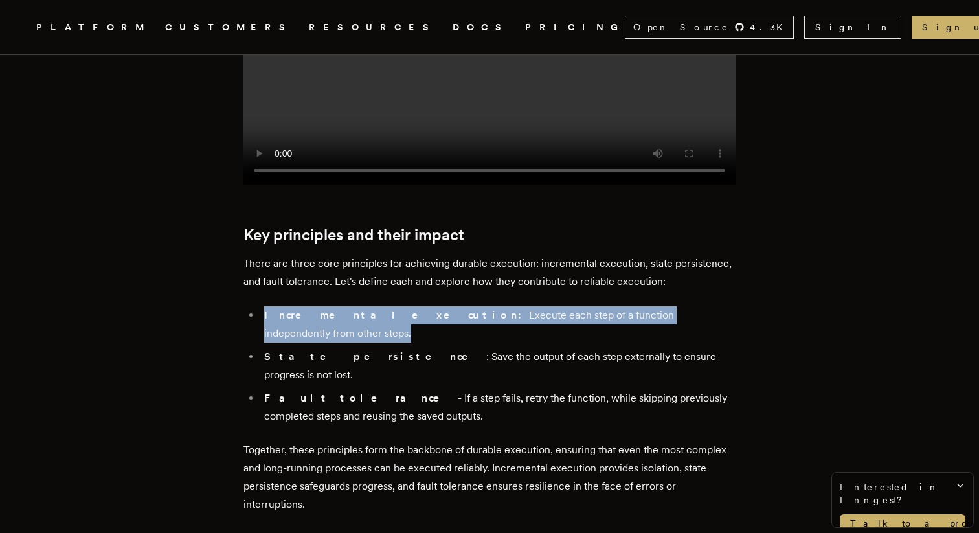
click at [565, 389] on li "Fault tolerance - If a step fails, retry the function, while skipping previousl…" at bounding box center [497, 407] width 475 height 36
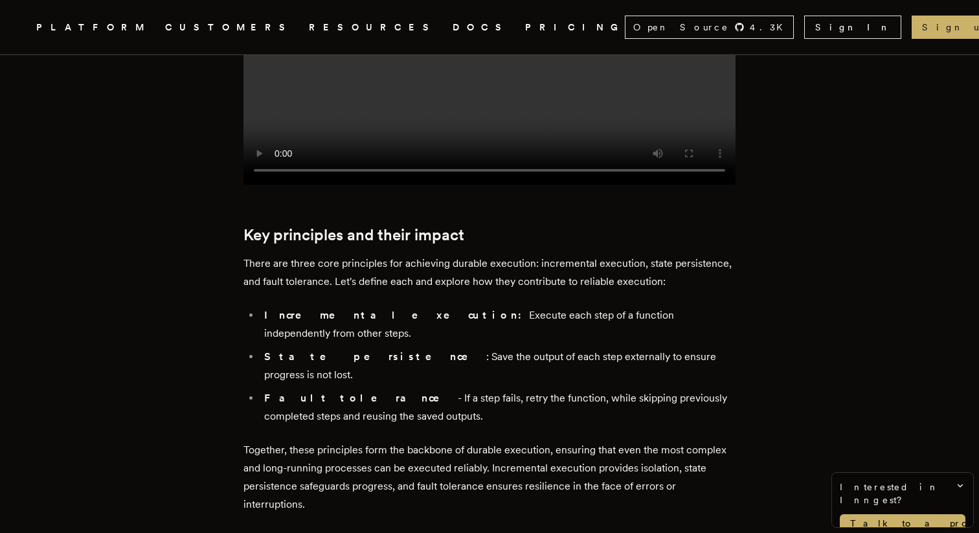
click at [565, 389] on li "Fault tolerance - If a step fails, retry the function, while skipping previousl…" at bounding box center [497, 407] width 475 height 36
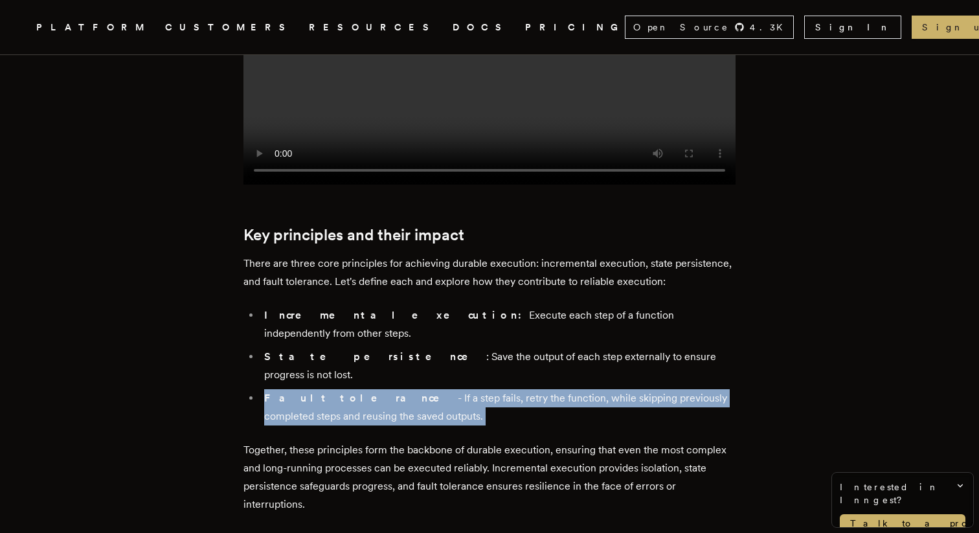
click at [510, 306] on ul "Incremental execution: Execute each step of a function independently from other…" at bounding box center [489, 365] width 492 height 119
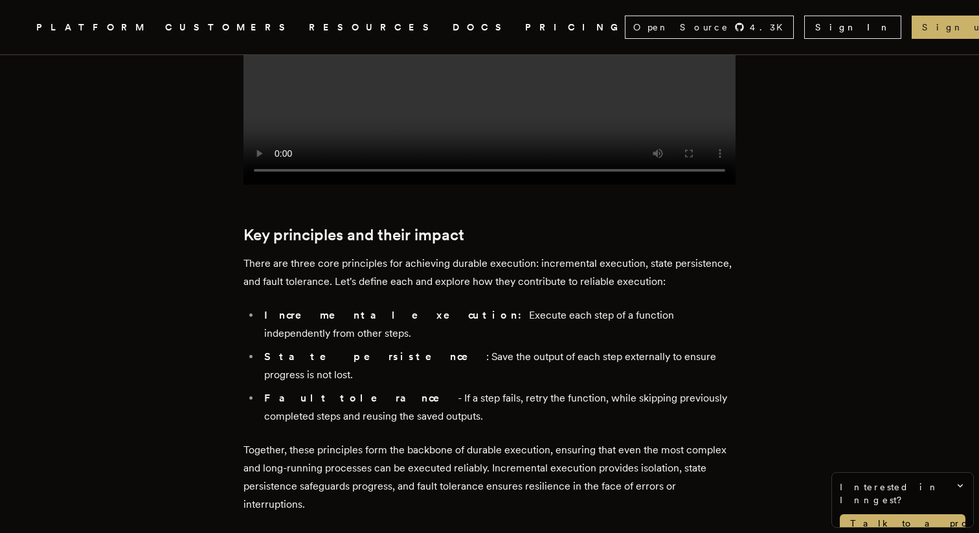
click at [510, 306] on ul "Incremental execution: Execute each step of a function independently from other…" at bounding box center [489, 365] width 492 height 119
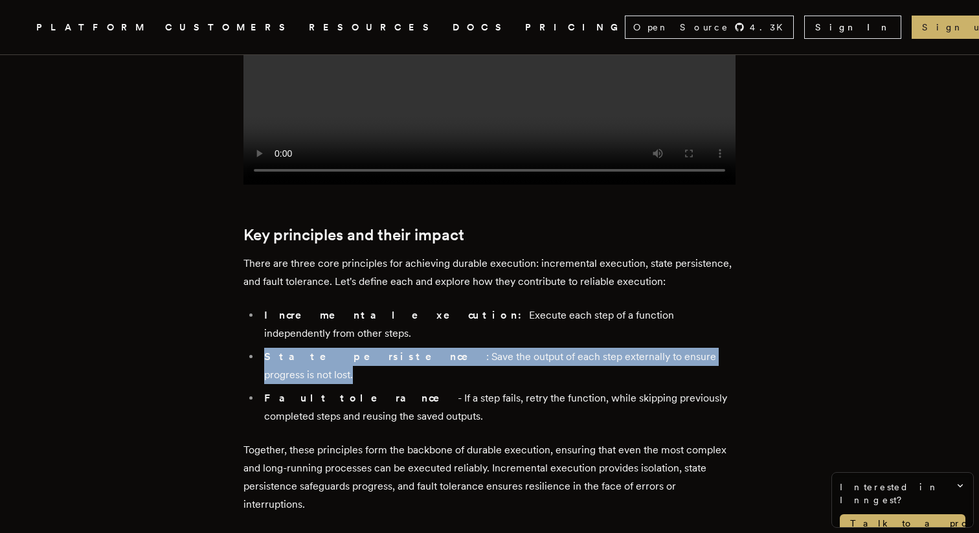
click at [544, 389] on li "Fault tolerance - If a step fails, retry the function, while skipping previousl…" at bounding box center [497, 407] width 475 height 36
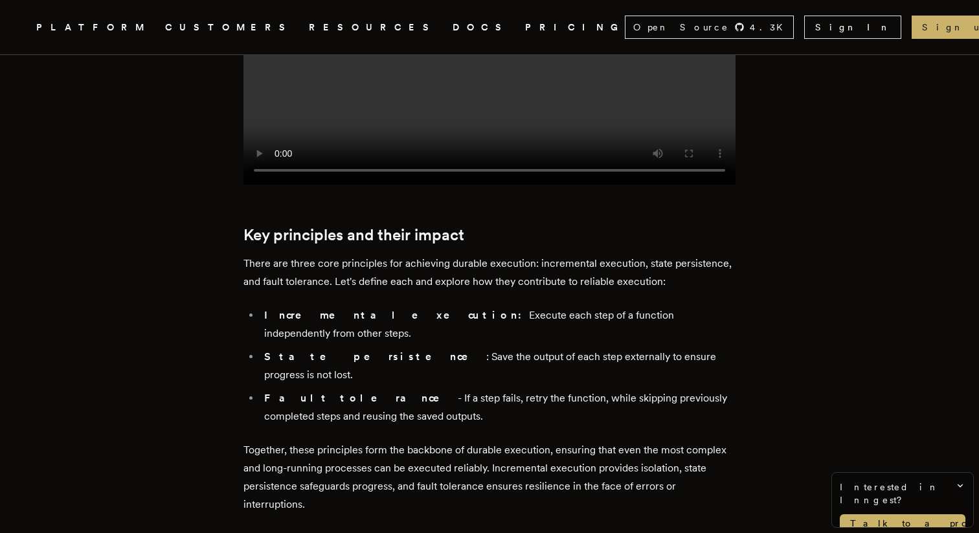
click at [544, 389] on li "Fault tolerance - If a step fails, retry the function, while skipping previousl…" at bounding box center [497, 407] width 475 height 36
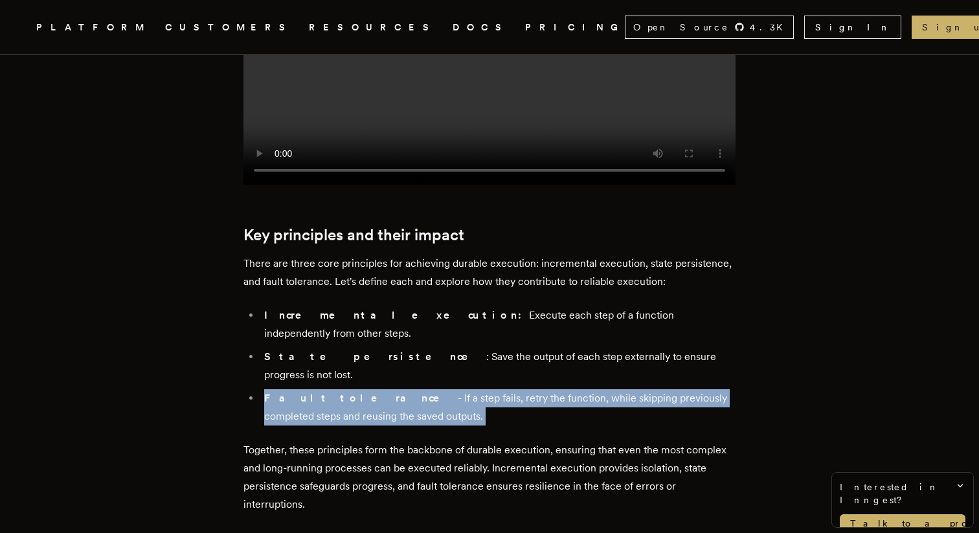
click at [509, 306] on li "Incremental execution: Execute each step of a function independently from other…" at bounding box center [497, 324] width 475 height 36
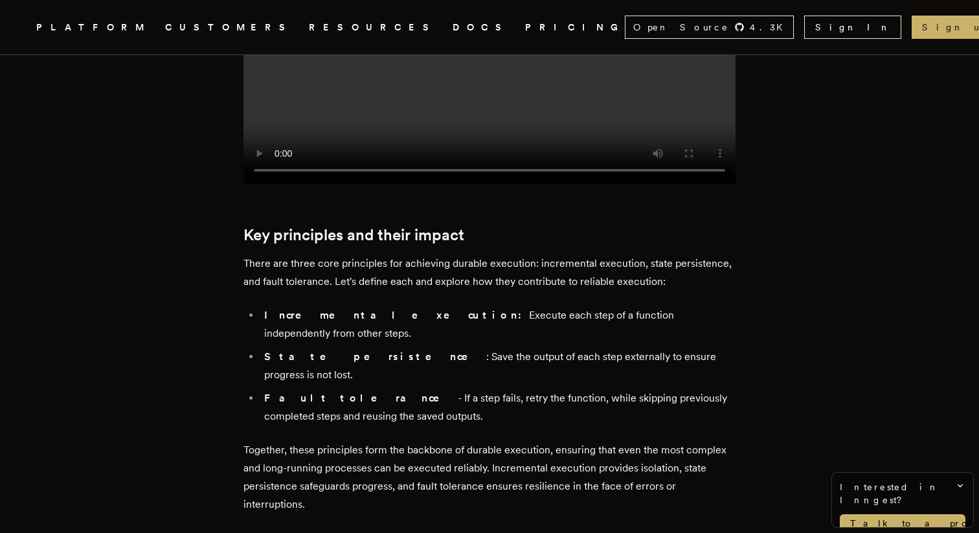
click at [509, 306] on li "Incremental execution: Execute each step of a function independently from other…" at bounding box center [497, 324] width 475 height 36
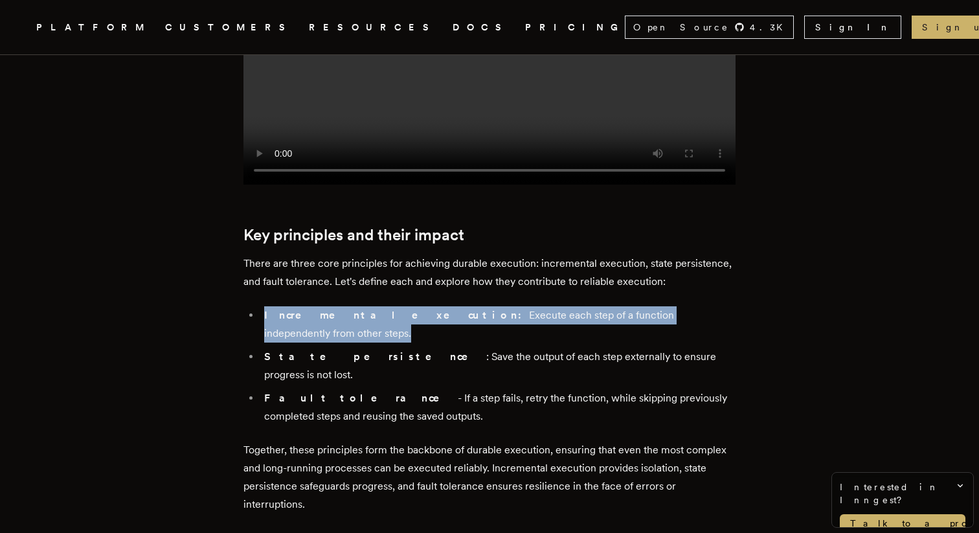
click at [538, 389] on li "Fault tolerance - If a step fails, retry the function, while skipping previousl…" at bounding box center [497, 407] width 475 height 36
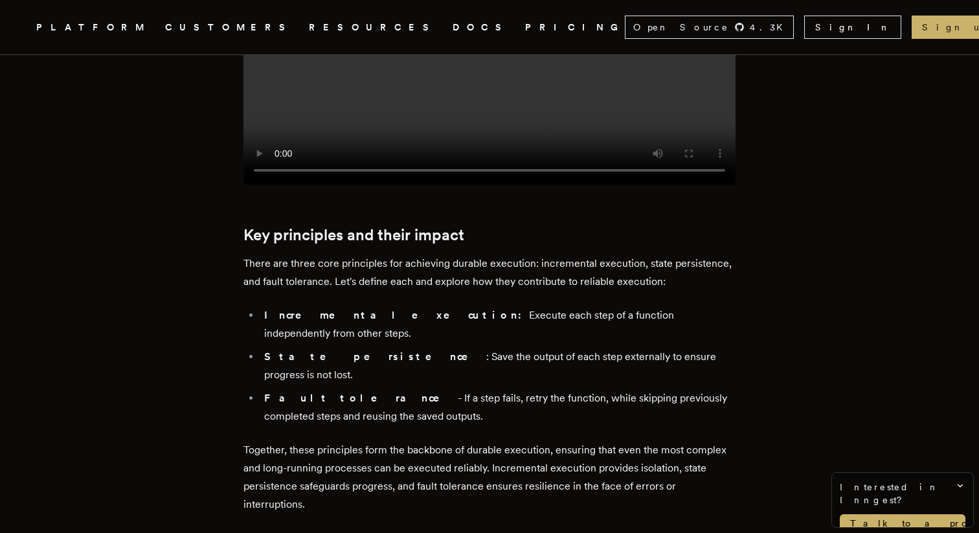
click at [538, 389] on li "Fault tolerance - If a step fails, retry the function, while skipping previousl…" at bounding box center [497, 407] width 475 height 36
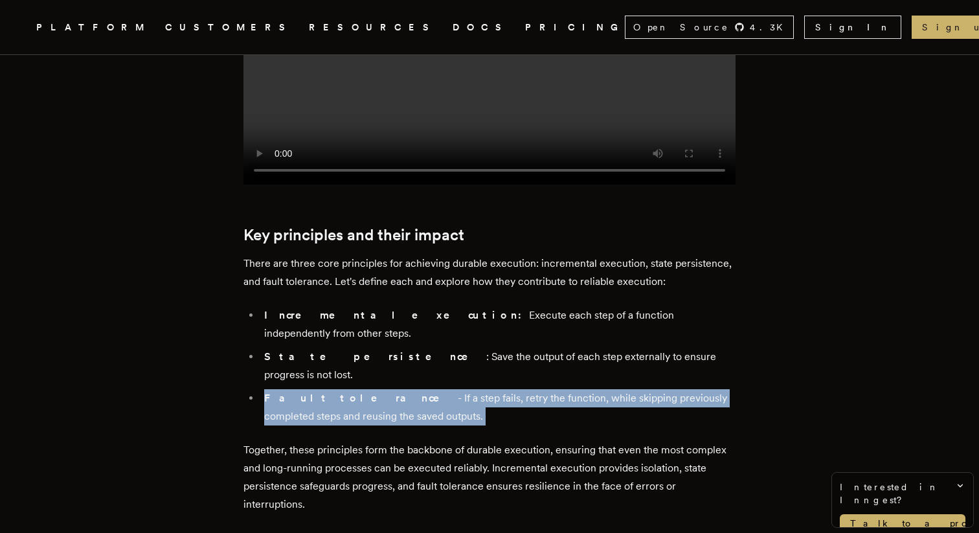
click at [500, 306] on li "Incremental execution: Execute each step of a function independently from other…" at bounding box center [497, 324] width 475 height 36
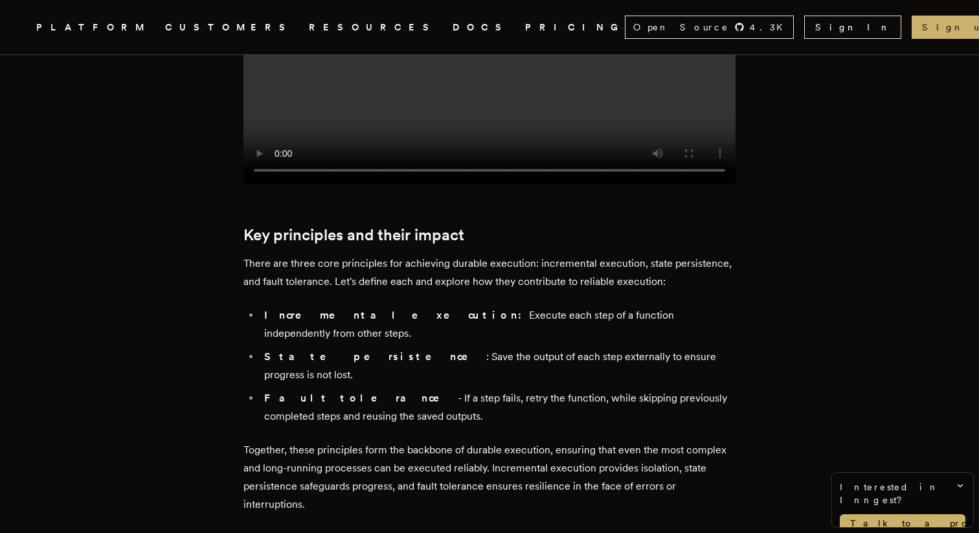
click at [500, 306] on li "Incremental execution: Execute each step of a function independently from other…" at bounding box center [497, 324] width 475 height 36
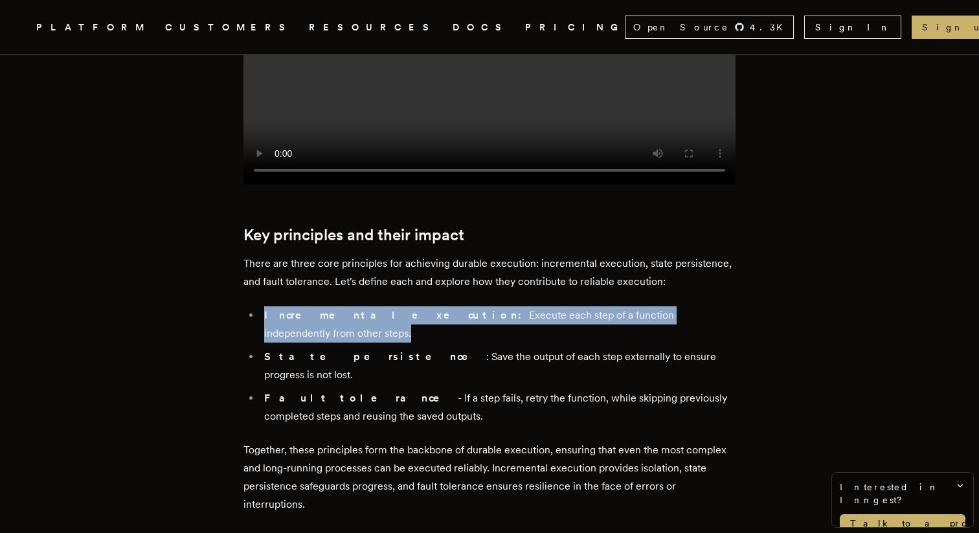
click at [524, 323] on ul "Incremental execution: Execute each step of a function independently from other…" at bounding box center [489, 365] width 492 height 119
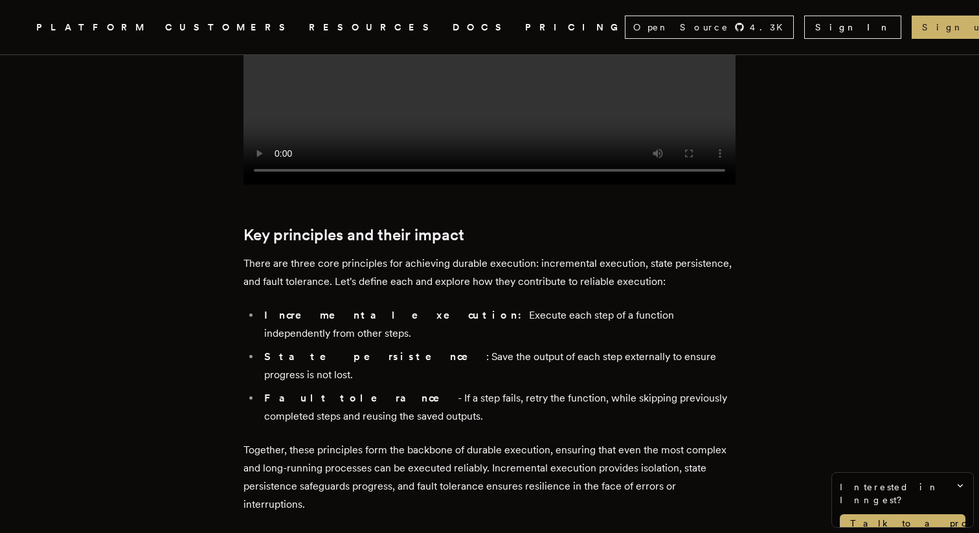
click at [524, 323] on ul "Incremental execution: Execute each step of a function independently from other…" at bounding box center [489, 365] width 492 height 119
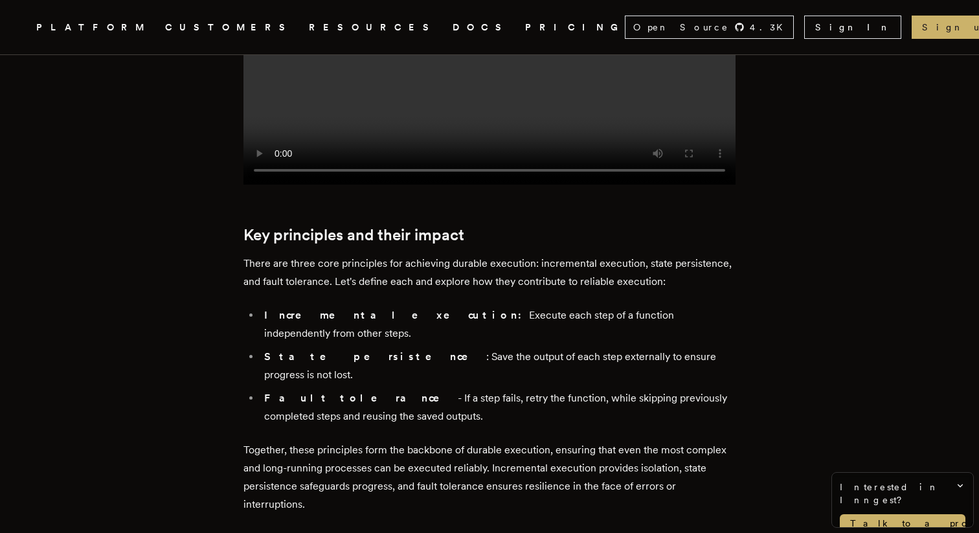
click at [514, 389] on li "Fault tolerance - If a step fails, retry the function, while skipping previousl…" at bounding box center [497, 407] width 475 height 36
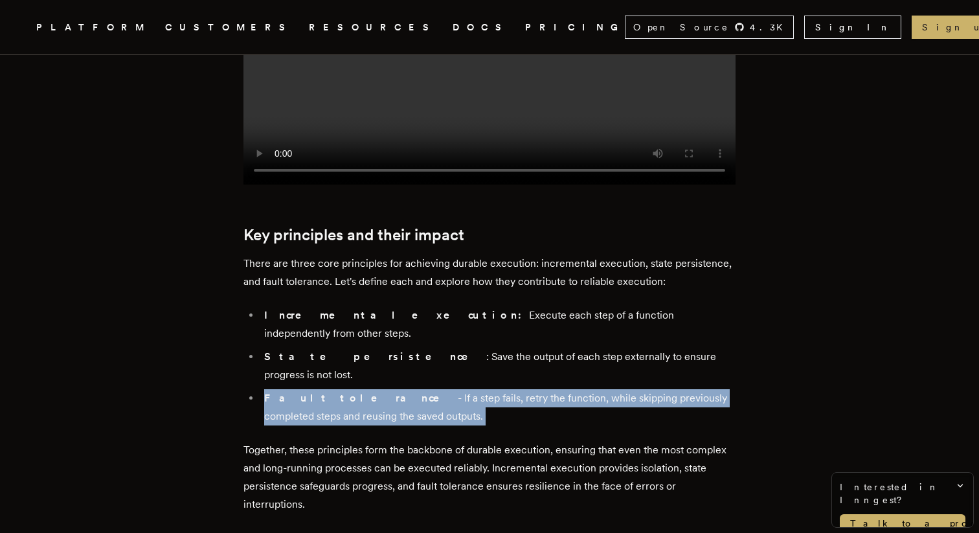
click at [563, 441] on p "Together, these principles form the backbone of durable execution, ensuring tha…" at bounding box center [489, 477] width 492 height 73
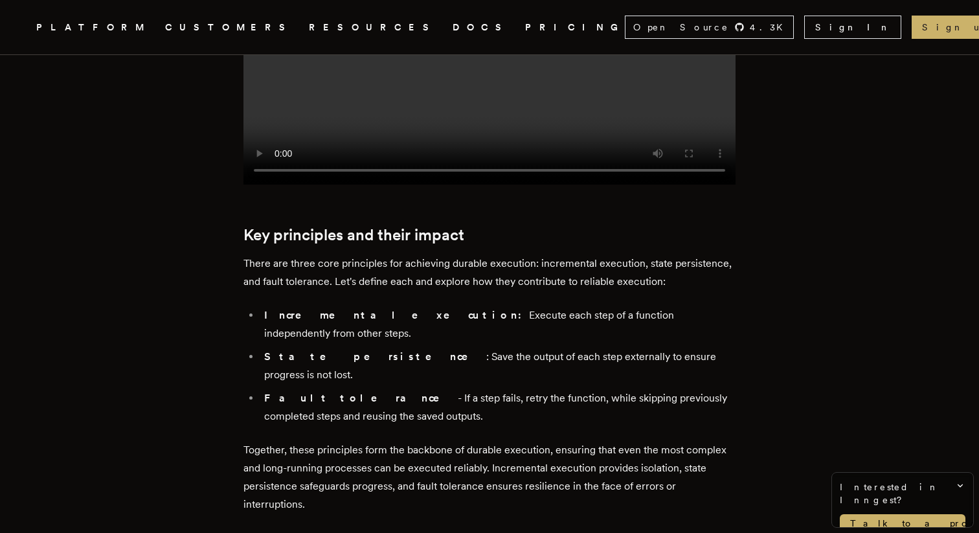
click at [563, 441] on p "Together, these principles form the backbone of durable execution, ensuring tha…" at bounding box center [489, 477] width 492 height 73
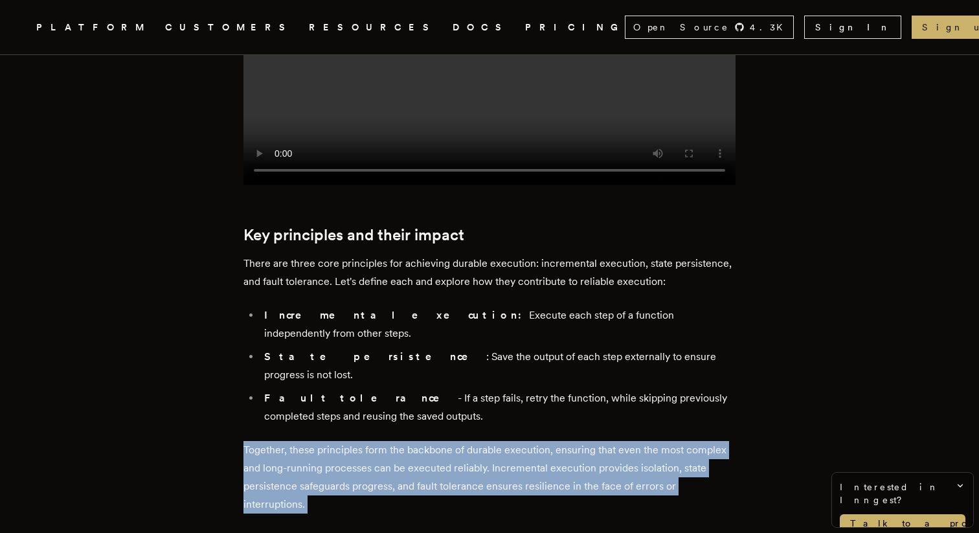
click at [425, 326] on ul "Incremental execution: Execute each step of a function independently from other…" at bounding box center [489, 365] width 492 height 119
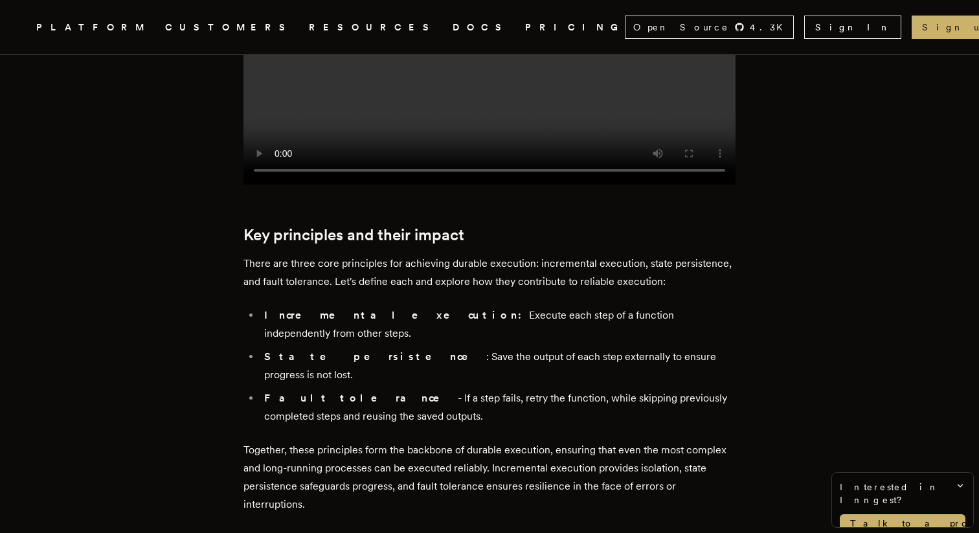
click at [425, 326] on ul "Incremental execution: Execute each step of a function independently from other…" at bounding box center [489, 365] width 492 height 119
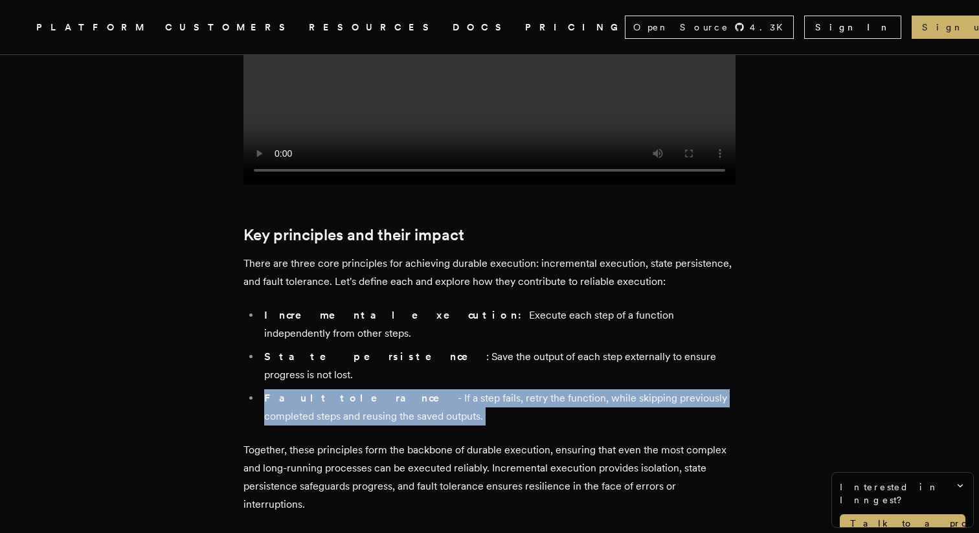
click at [476, 441] on p "Together, these principles form the backbone of durable execution, ensuring tha…" at bounding box center [489, 477] width 492 height 73
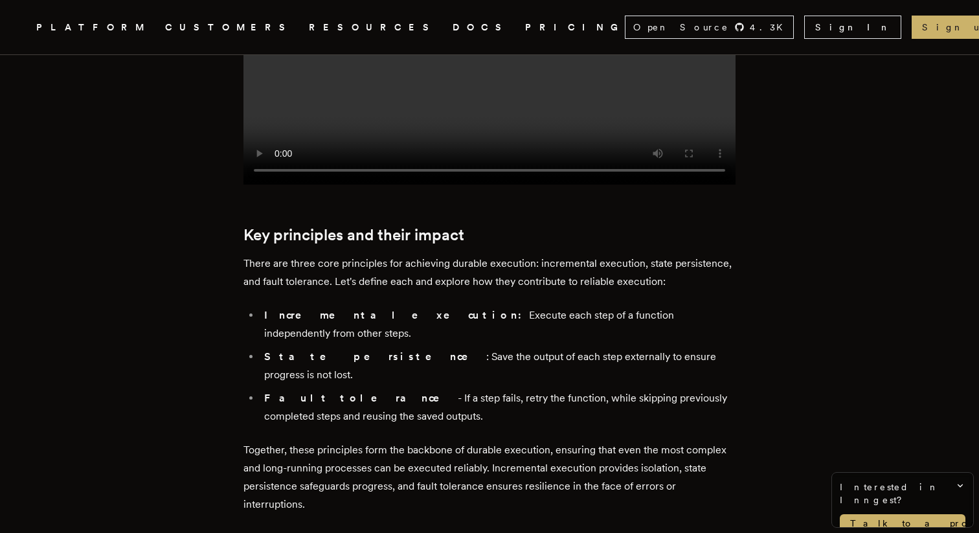
click at [476, 441] on p "Together, these principles form the backbone of durable execution, ensuring tha…" at bounding box center [489, 477] width 492 height 73
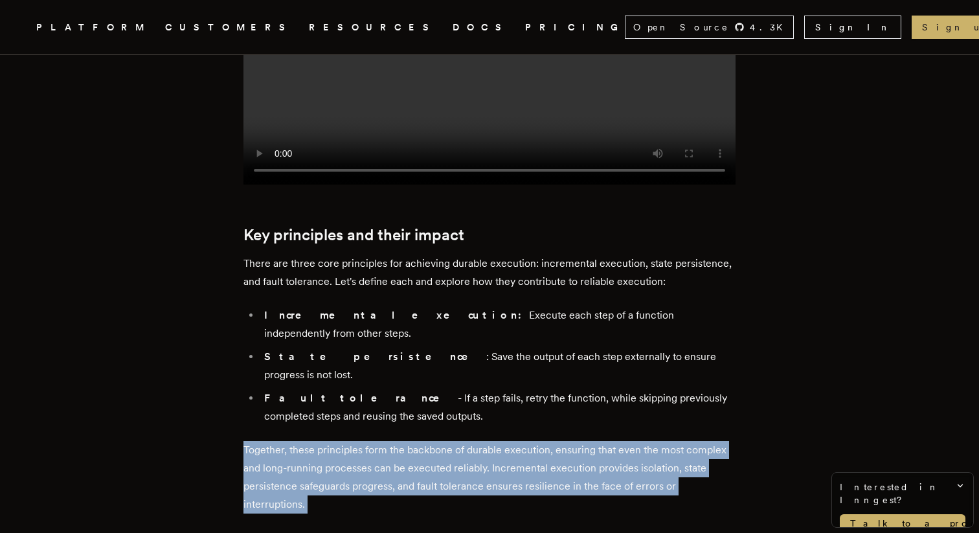
click at [422, 389] on li "Fault tolerance - If a step fails, retry the function, while skipping previousl…" at bounding box center [497, 407] width 475 height 36
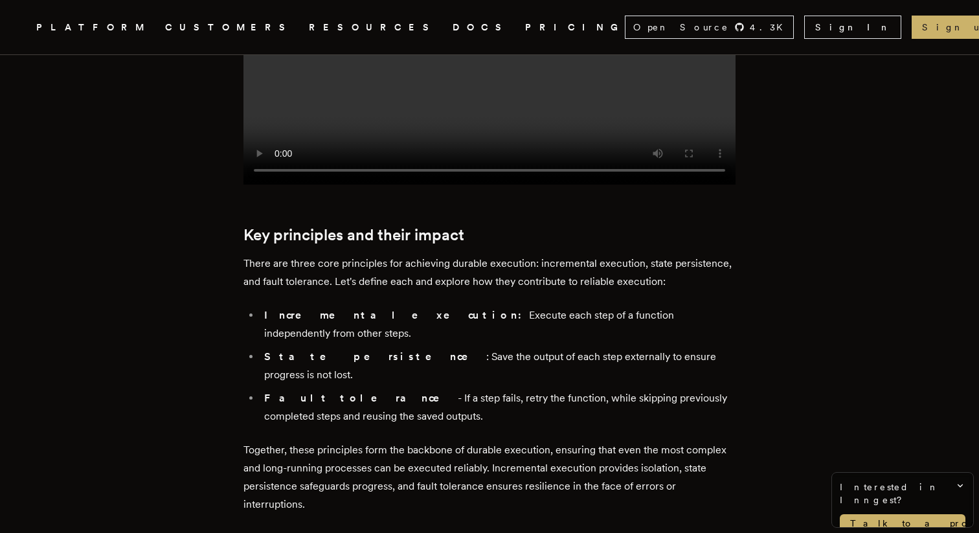
click at [422, 389] on li "Fault tolerance - If a step fails, retry the function, while skipping previousl…" at bounding box center [497, 407] width 475 height 36
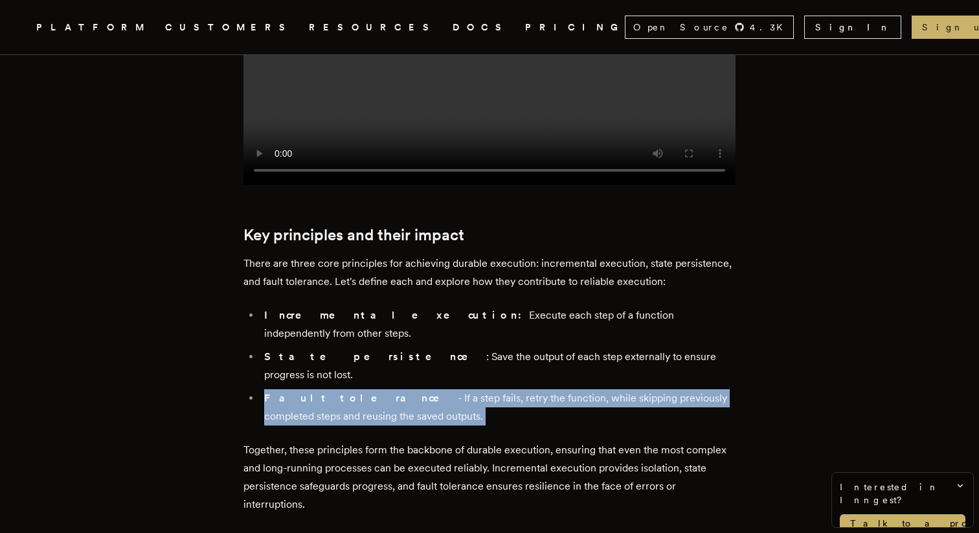
click at [486, 441] on p "Together, these principles form the backbone of durable execution, ensuring tha…" at bounding box center [489, 477] width 492 height 73
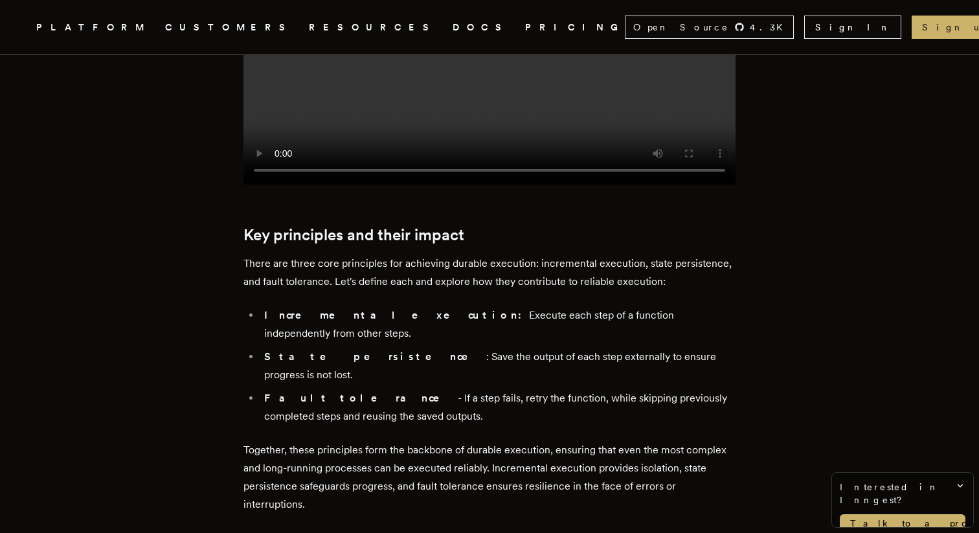
click at [486, 441] on p "Together, these principles form the backbone of durable execution, ensuring tha…" at bounding box center [489, 477] width 492 height 73
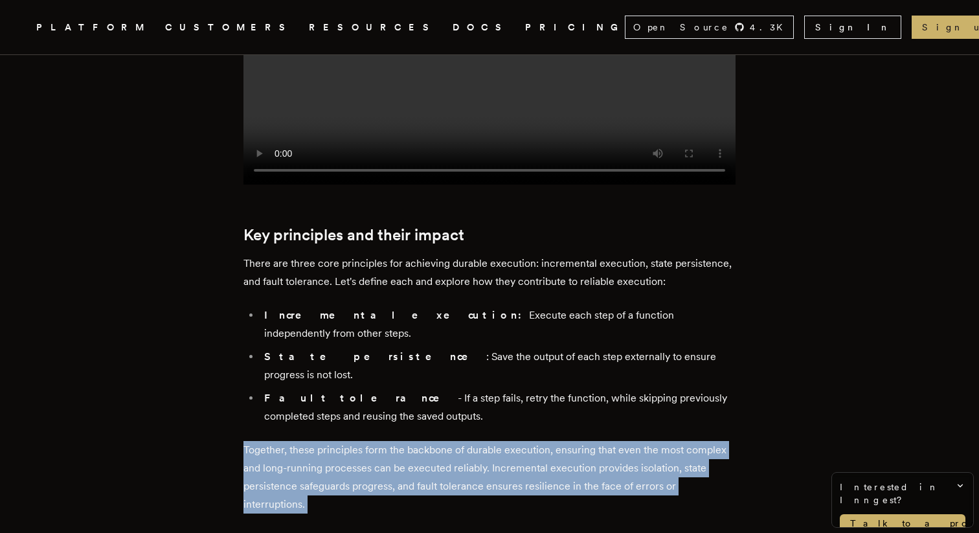
click at [475, 389] on li "Fault tolerance - If a step fails, retry the function, while skipping previousl…" at bounding box center [497, 407] width 475 height 36
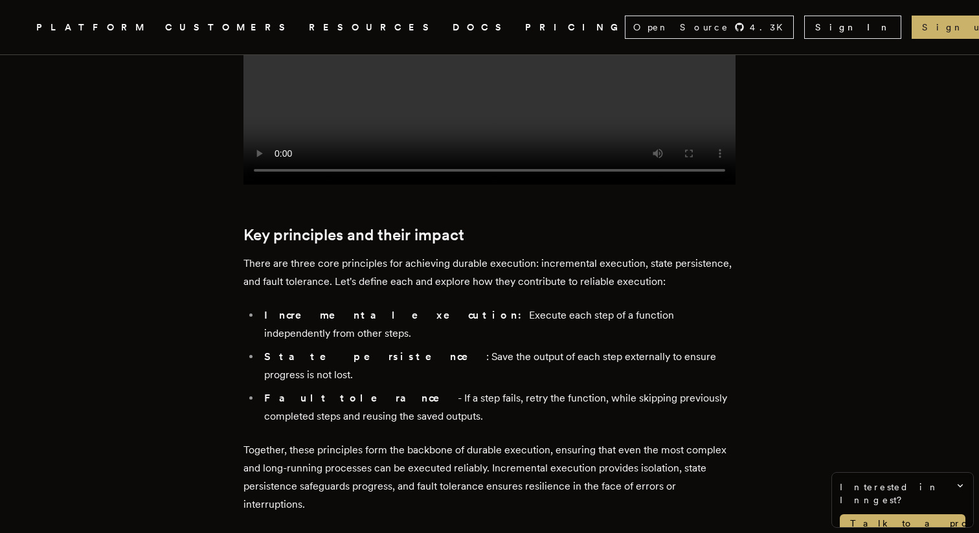
click at [475, 389] on li "Fault tolerance - If a step fails, retry the function, while skipping previousl…" at bounding box center [497, 407] width 475 height 36
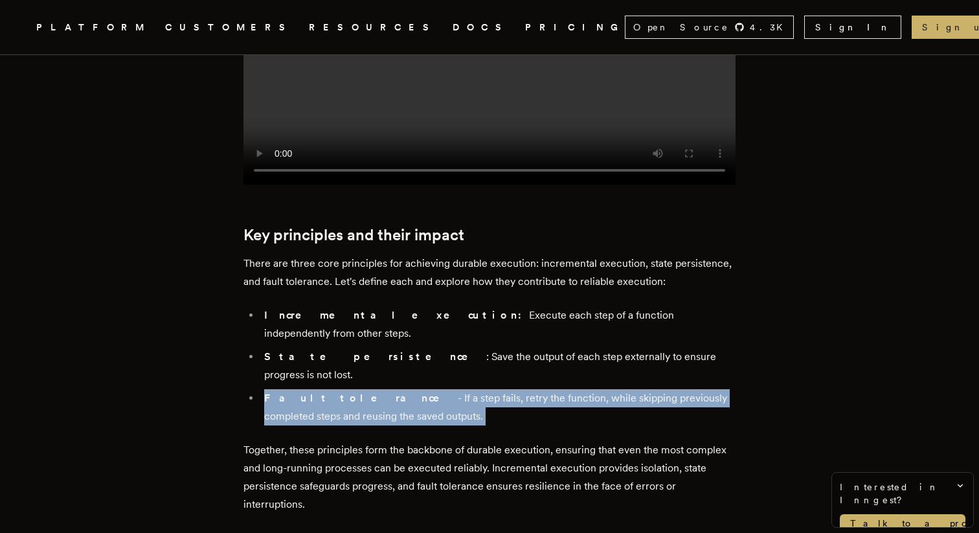
click at [528, 441] on p "Together, these principles form the backbone of durable execution, ensuring tha…" at bounding box center [489, 477] width 492 height 73
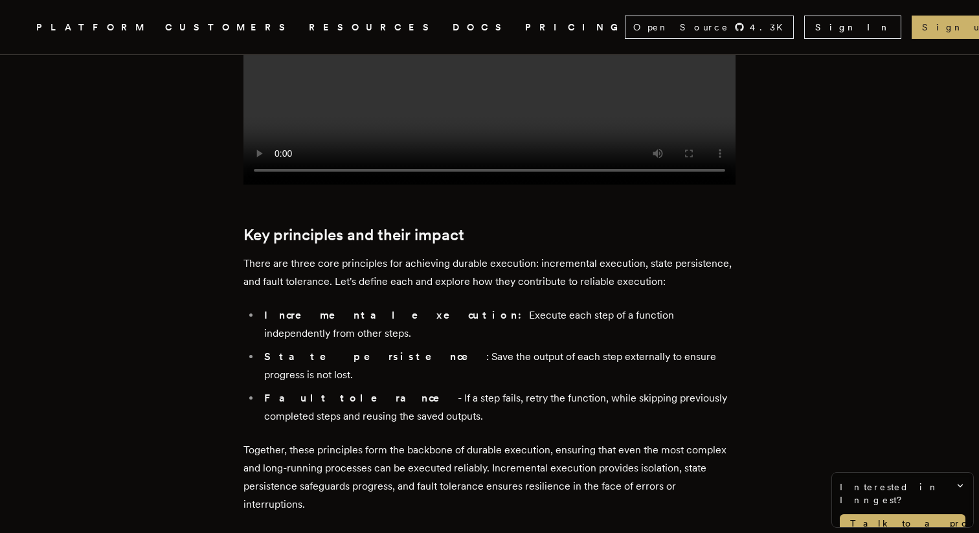
click at [528, 441] on p "Together, these principles form the backbone of durable execution, ensuring tha…" at bounding box center [489, 477] width 492 height 73
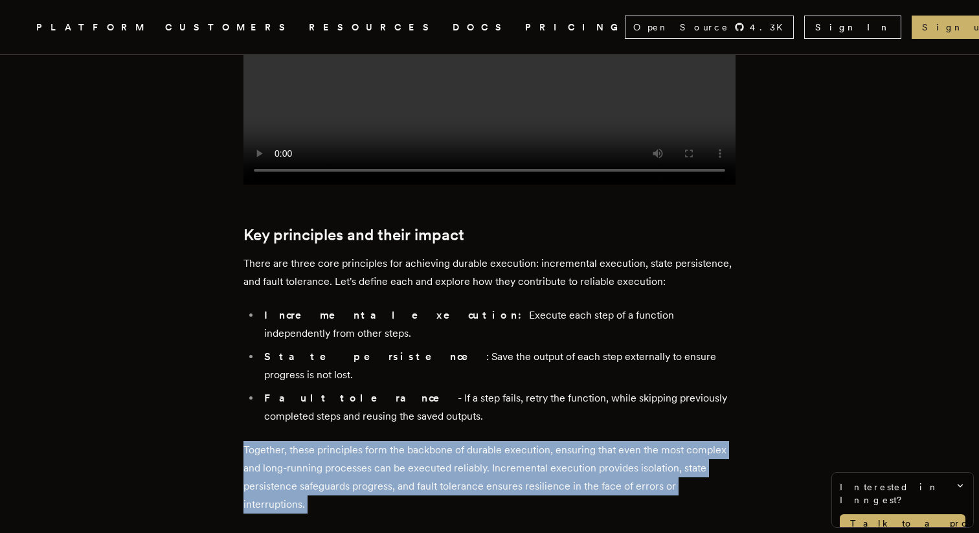
click at [528, 441] on p "Together, these principles form the backbone of durable execution, ensuring tha…" at bounding box center [489, 477] width 492 height 73
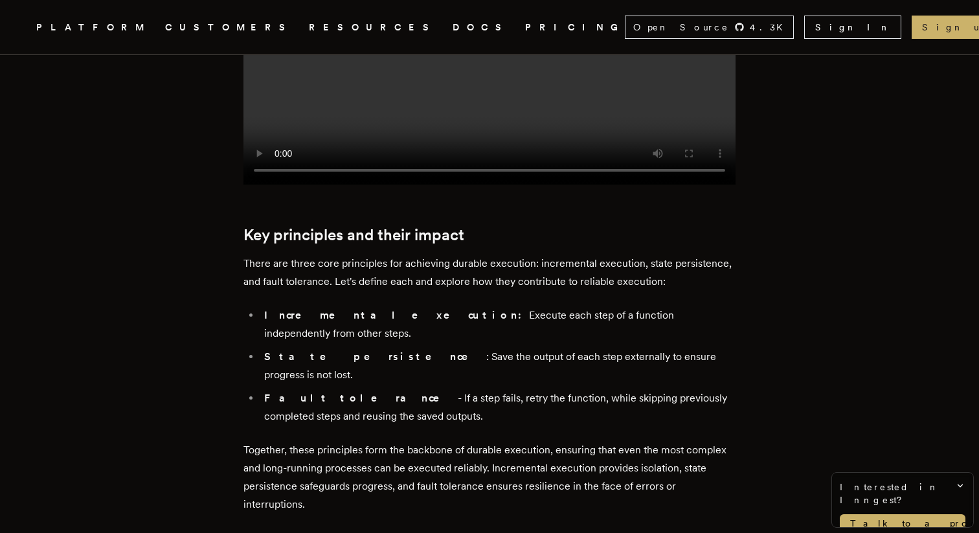
click at [528, 441] on p "Together, these principles form the backbone of durable execution, ensuring tha…" at bounding box center [489, 477] width 492 height 73
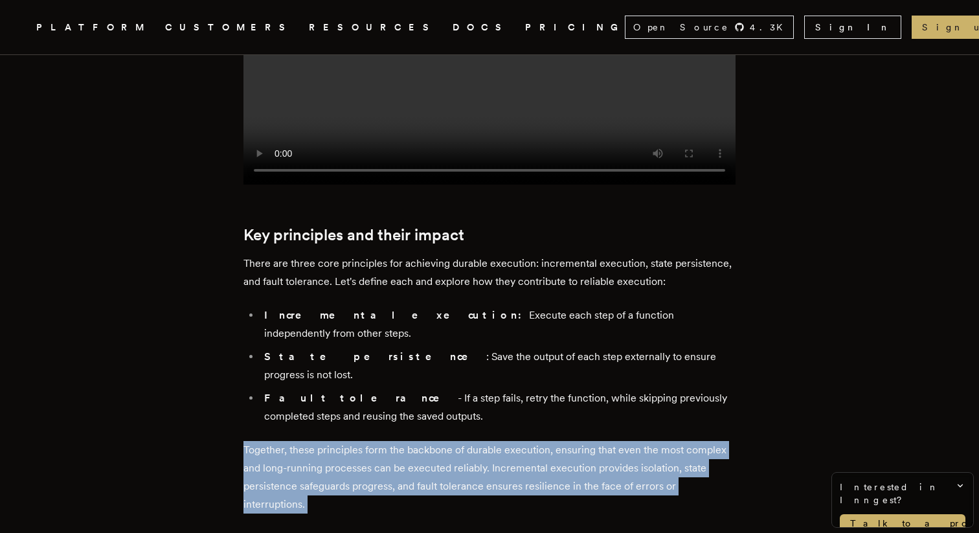
click at [528, 441] on p "Together, these principles form the backbone of durable execution, ensuring tha…" at bounding box center [489, 477] width 492 height 73
click at [470, 389] on li "Fault tolerance - If a step fails, retry the function, while skipping previousl…" at bounding box center [497, 407] width 475 height 36
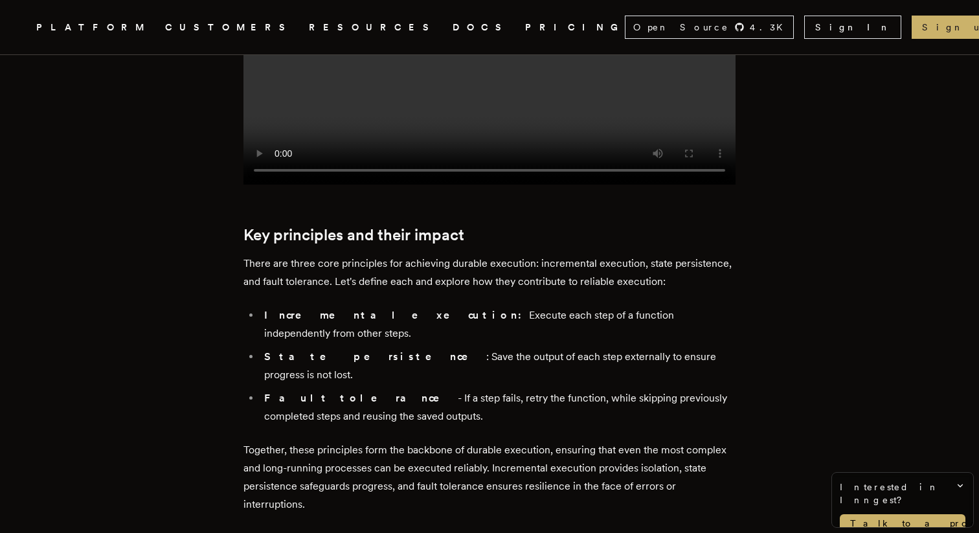
click at [470, 389] on li "Fault tolerance - If a step fails, retry the function, while skipping previousl…" at bounding box center [497, 407] width 475 height 36
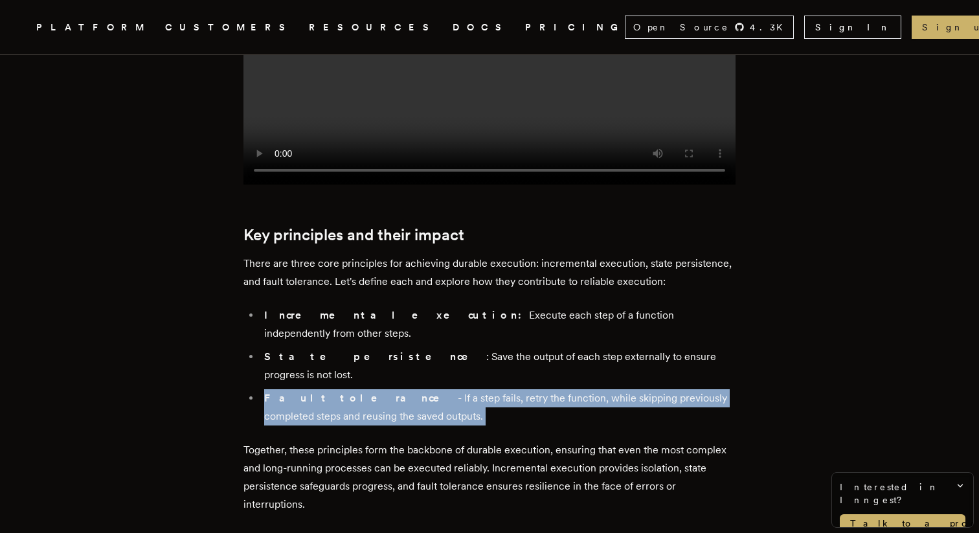
click at [515, 441] on p "Together, these principles form the backbone of durable execution, ensuring tha…" at bounding box center [489, 477] width 492 height 73
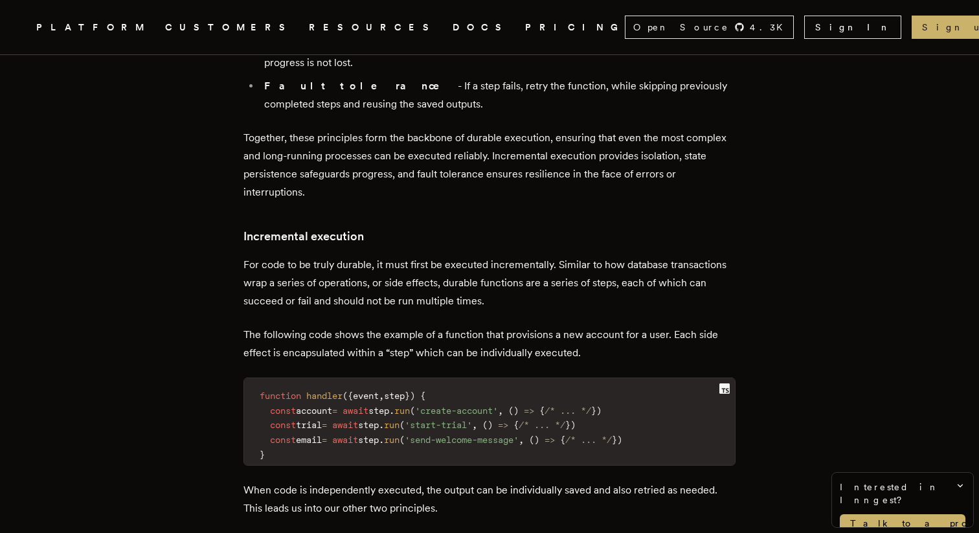
scroll to position [1350, 0]
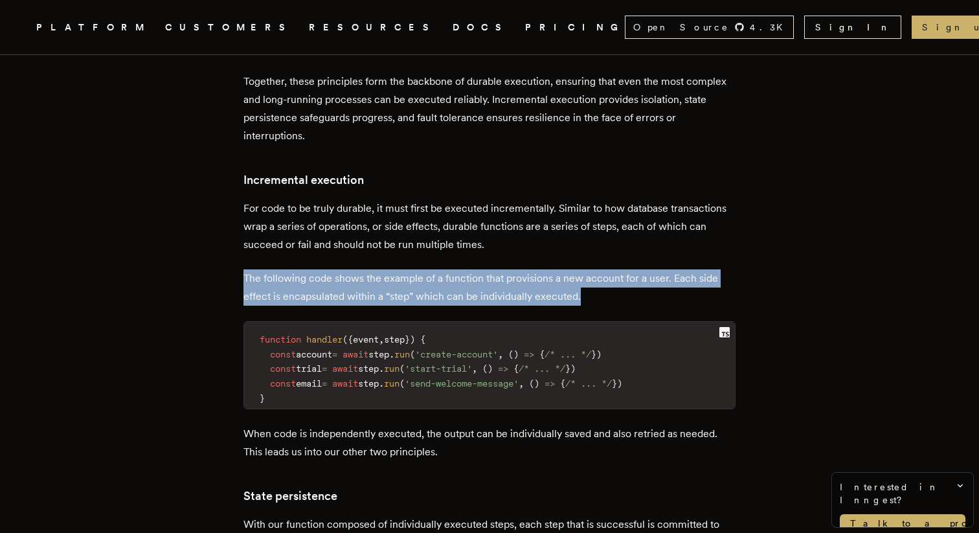
click at [433, 199] on p "For code to be truly durable, it must first be executed incrementally. Similar …" at bounding box center [489, 226] width 492 height 54
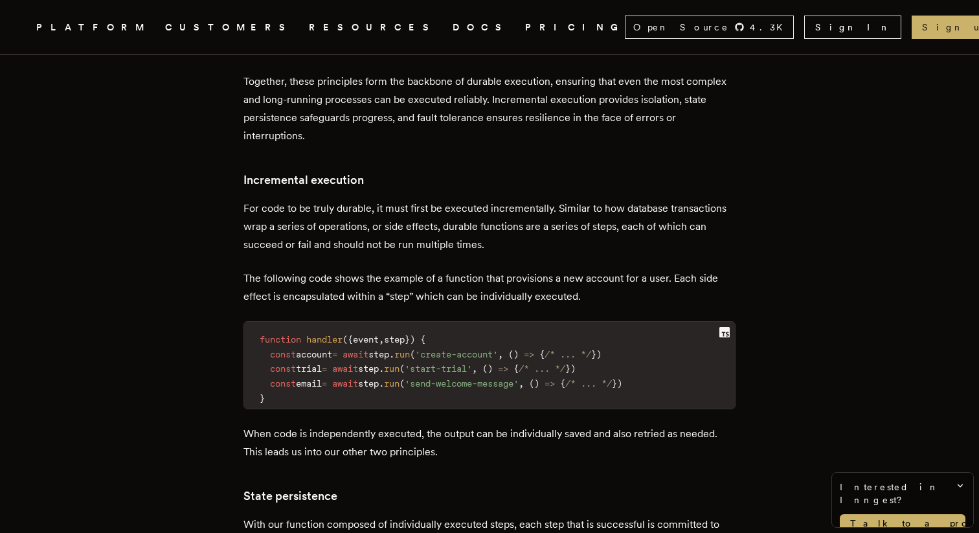
click at [433, 199] on p "For code to be truly durable, it must first be executed incrementally. Similar …" at bounding box center [489, 226] width 492 height 54
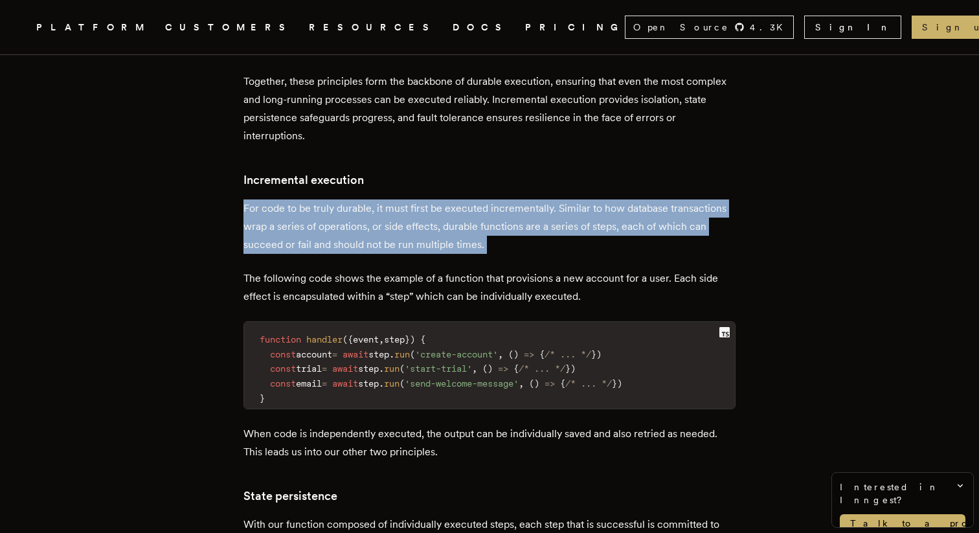
click at [480, 269] on p "The following code shows the example of a function that provisions a new accoun…" at bounding box center [489, 287] width 492 height 36
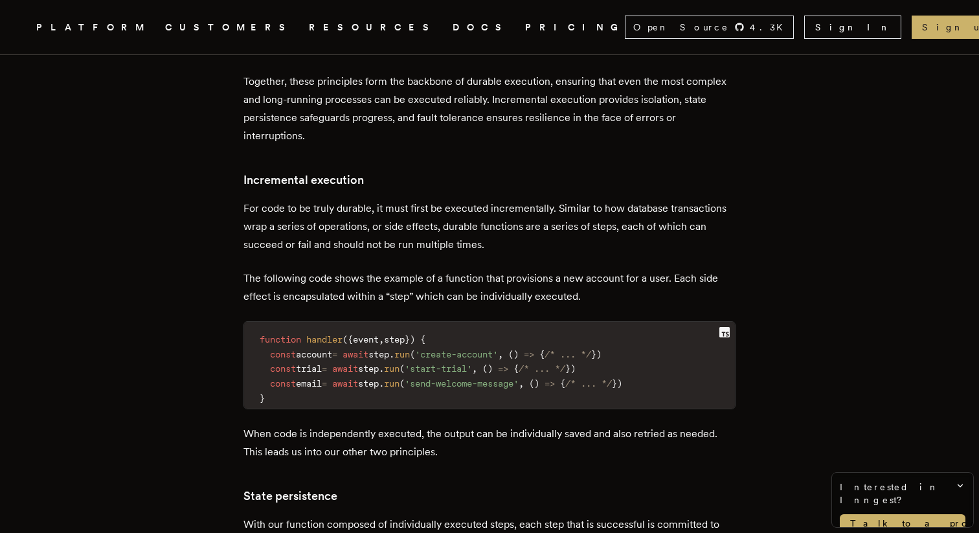
click at [480, 269] on p "The following code shows the example of a function that provisions a new accoun…" at bounding box center [489, 287] width 492 height 36
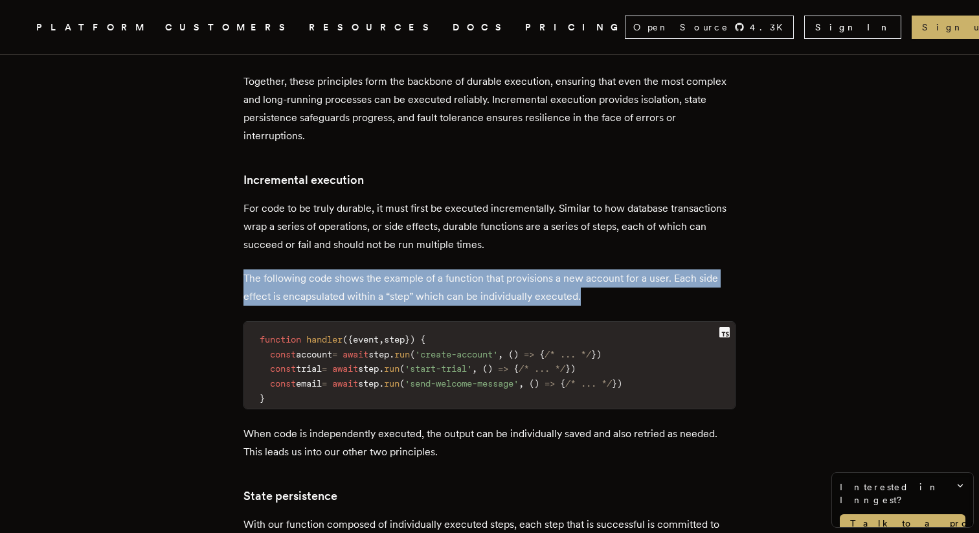
click at [467, 199] on p "For code to be truly durable, it must first be executed incrementally. Similar …" at bounding box center [489, 226] width 492 height 54
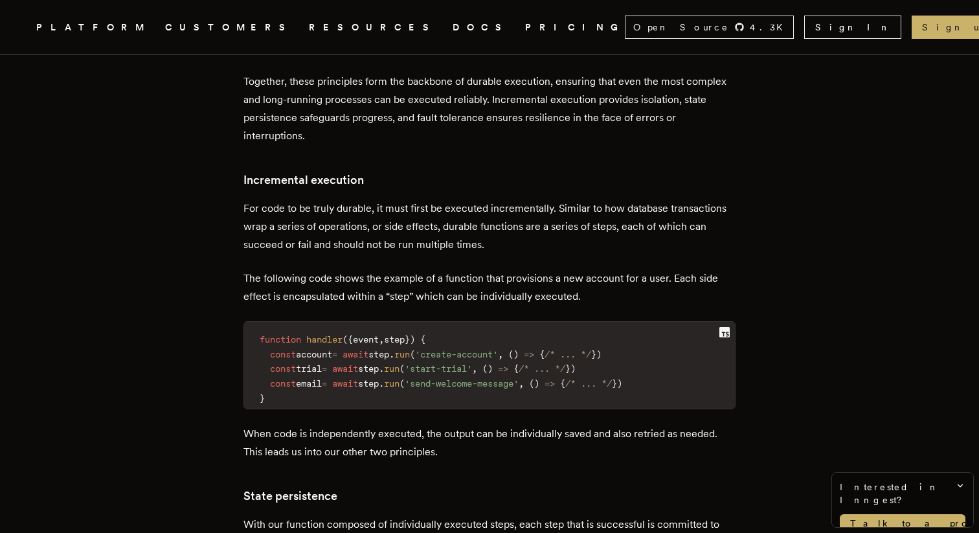
click at [467, 199] on p "For code to be truly durable, it must first be executed incrementally. Similar …" at bounding box center [489, 226] width 492 height 54
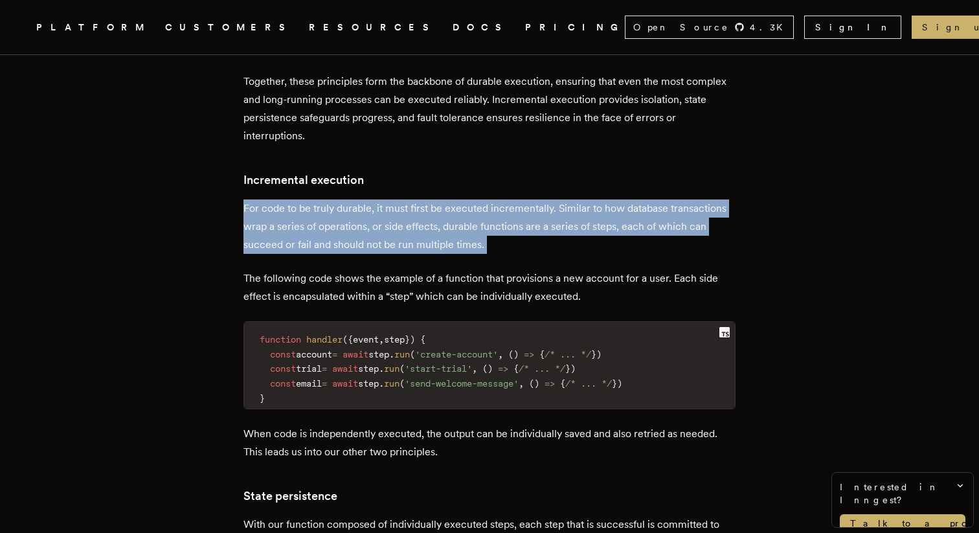
click at [425, 269] on p "The following code shows the example of a function that provisions a new accoun…" at bounding box center [489, 287] width 492 height 36
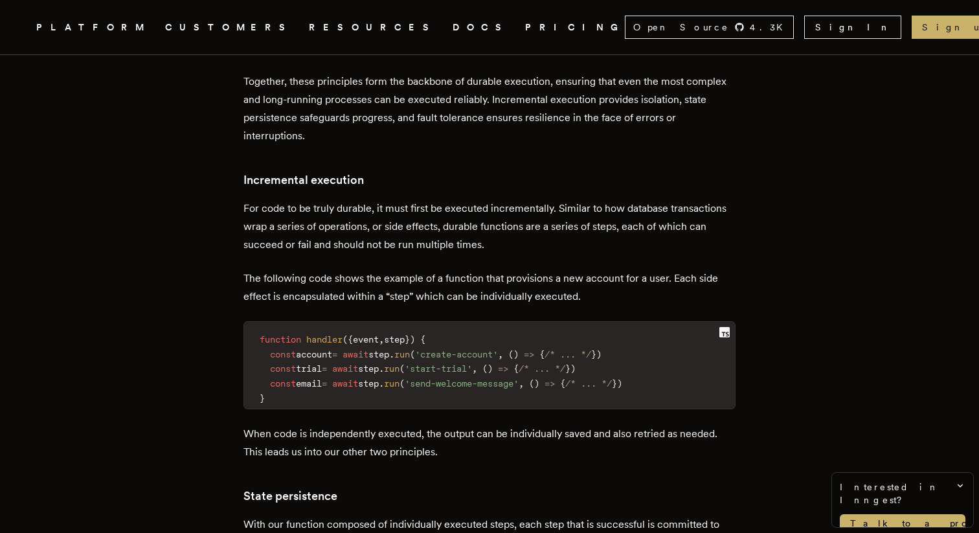
click at [425, 269] on p "The following code shows the example of a function that provisions a new accoun…" at bounding box center [489, 287] width 492 height 36
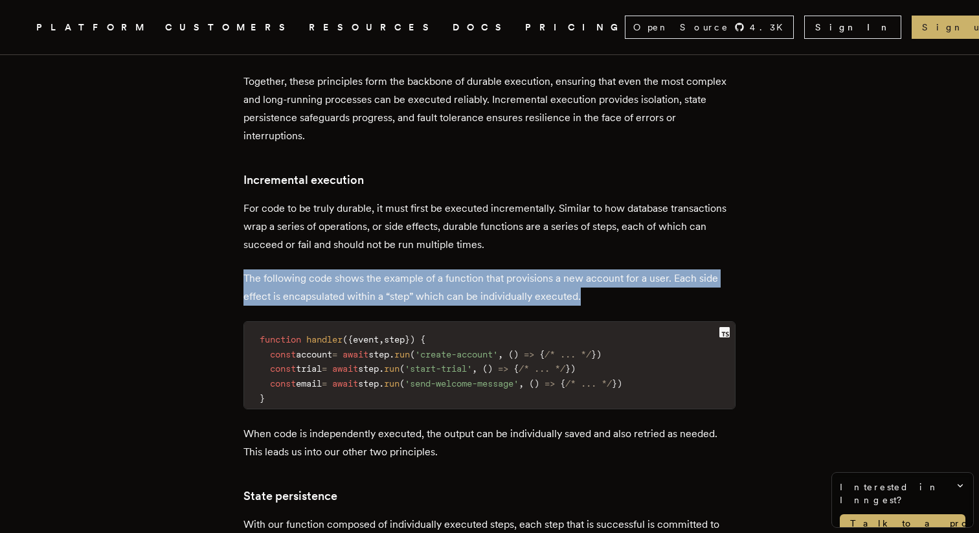
click at [396, 199] on p "For code to be truly durable, it must first be executed incrementally. Similar …" at bounding box center [489, 226] width 492 height 54
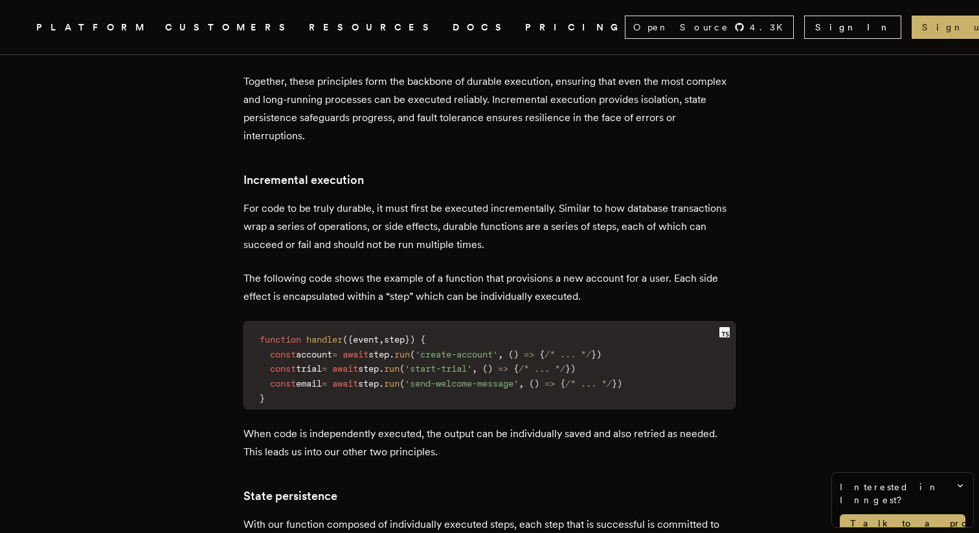
click at [396, 199] on p "For code to be truly durable, it must first be executed incrementally. Similar …" at bounding box center [489, 226] width 492 height 54
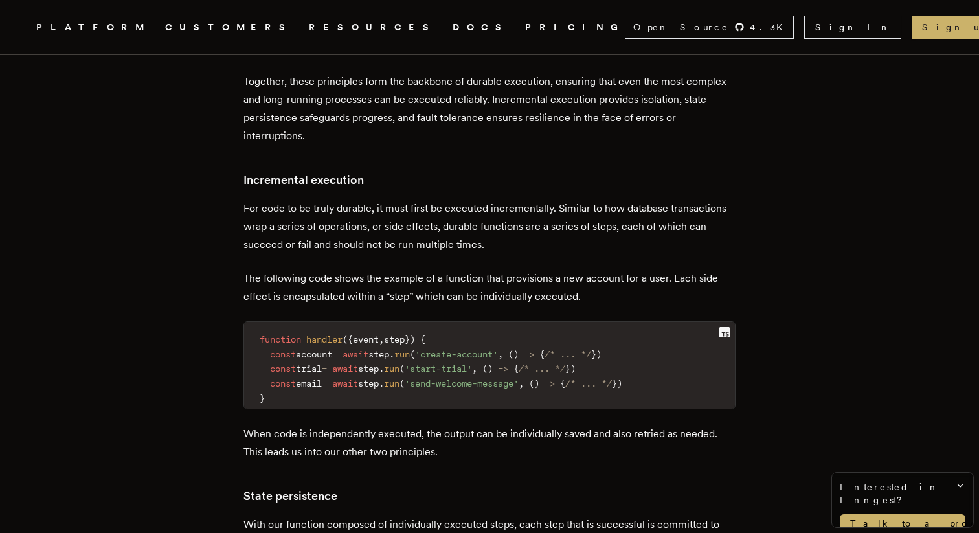
click at [417, 199] on p "For code to be truly durable, it must first be executed incrementally. Similar …" at bounding box center [489, 226] width 492 height 54
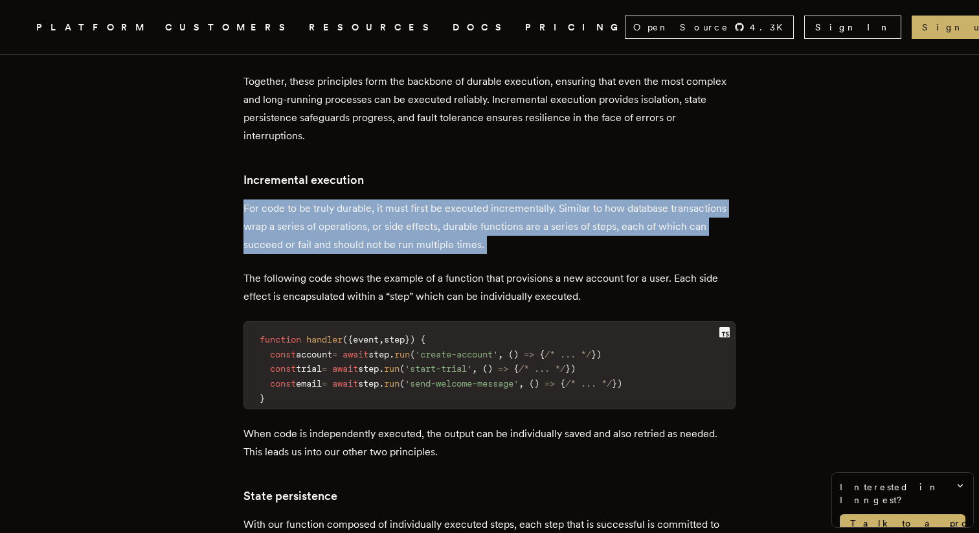
click at [508, 269] on p "The following code shows the example of a function that provisions a new accoun…" at bounding box center [489, 287] width 492 height 36
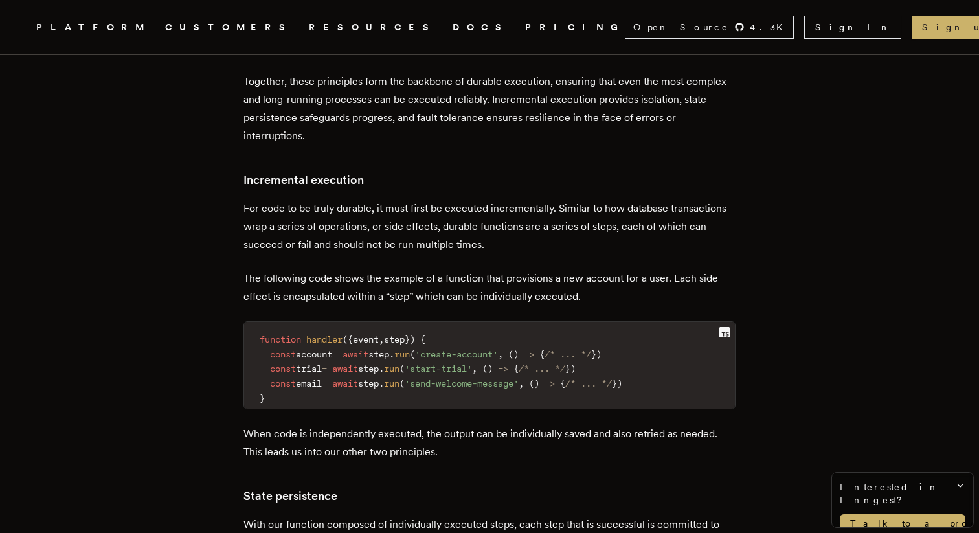
click at [508, 269] on p "The following code shows the example of a function that provisions a new accoun…" at bounding box center [489, 287] width 492 height 36
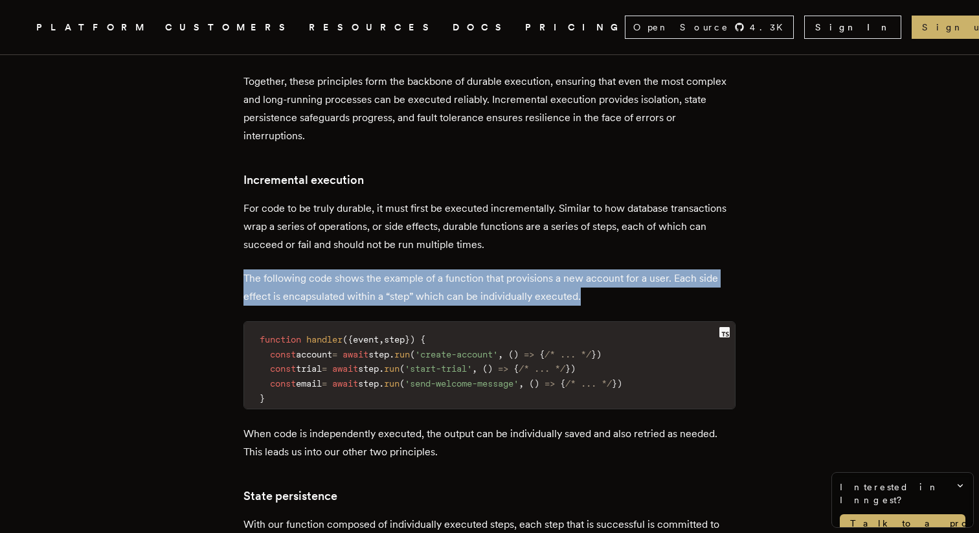
click at [560, 363] on span "/* ... */" at bounding box center [542, 368] width 47 height 10
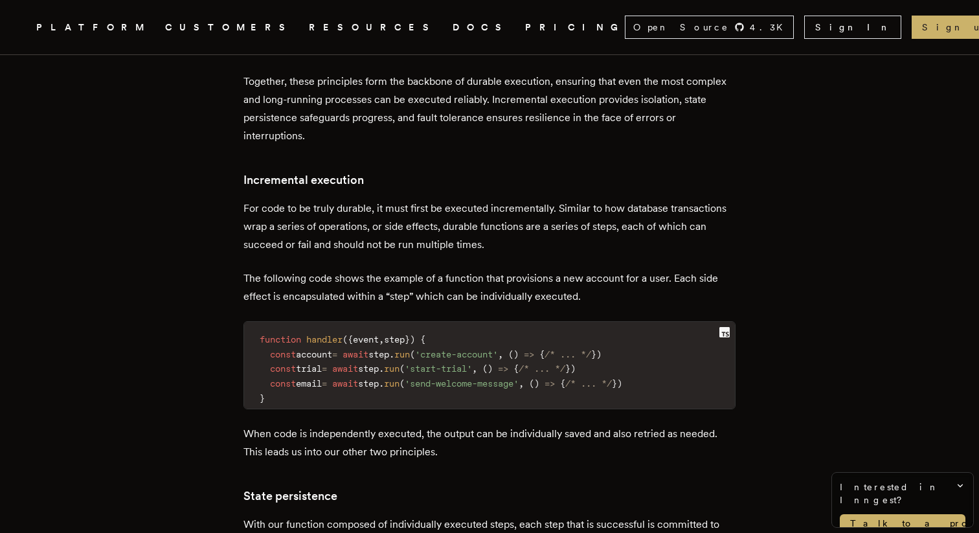
click at [560, 363] on span "/* ... */" at bounding box center [542, 368] width 47 height 10
click at [472, 378] on span "'send-welcome-message'" at bounding box center [462, 383] width 114 height 10
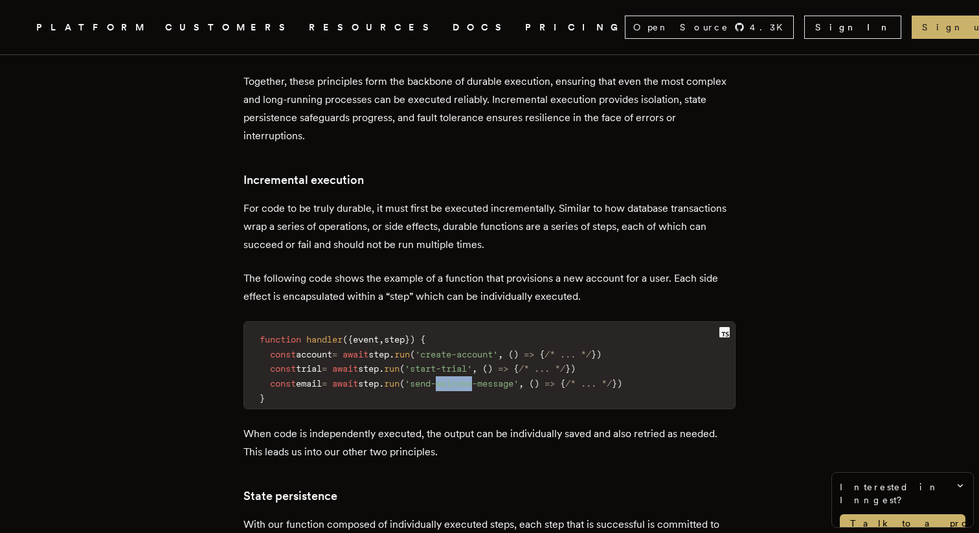
click at [472, 378] on span "'send-welcome-message'" at bounding box center [462, 383] width 114 height 10
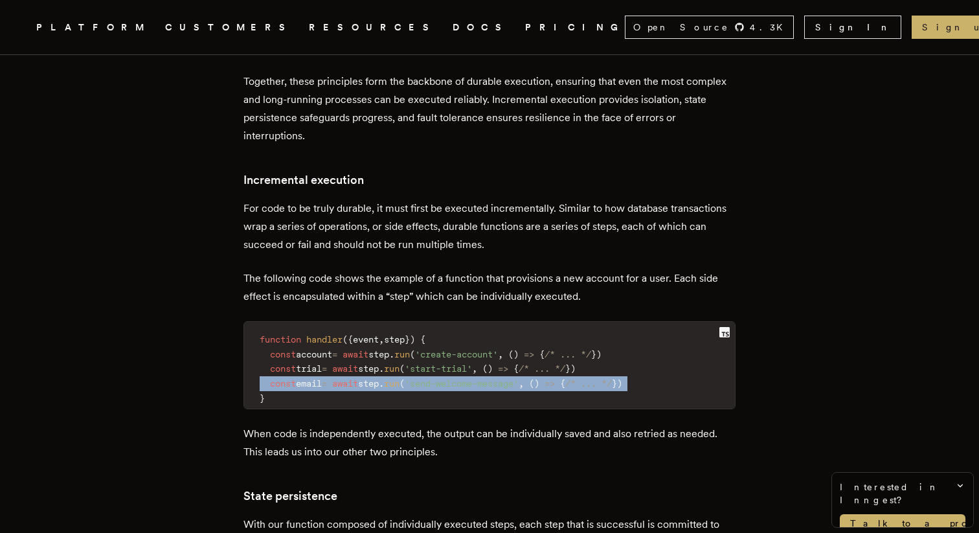
click at [405, 334] on span "step" at bounding box center [394, 339] width 21 height 10
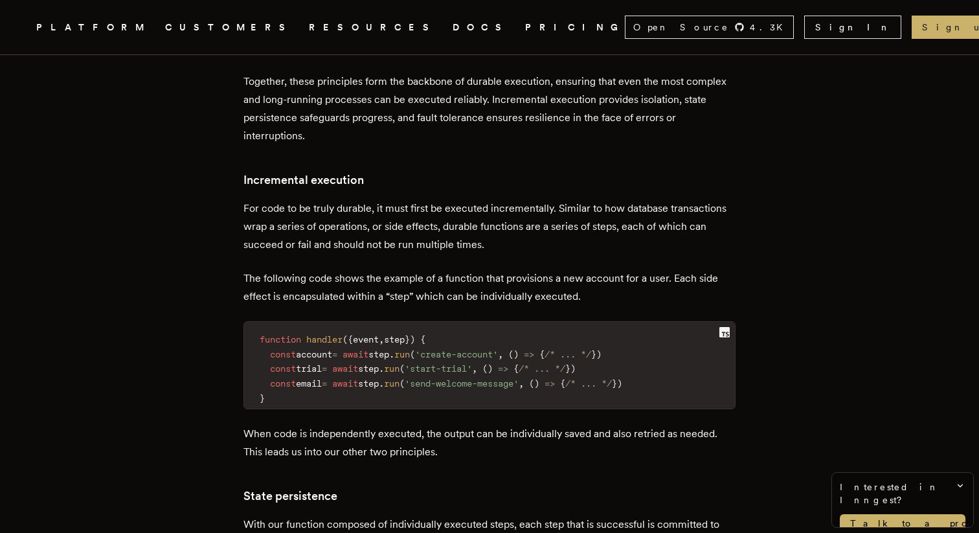
click at [405, 334] on span "step" at bounding box center [394, 339] width 21 height 10
click at [443, 363] on span "'start-trial'" at bounding box center [438, 368] width 67 height 10
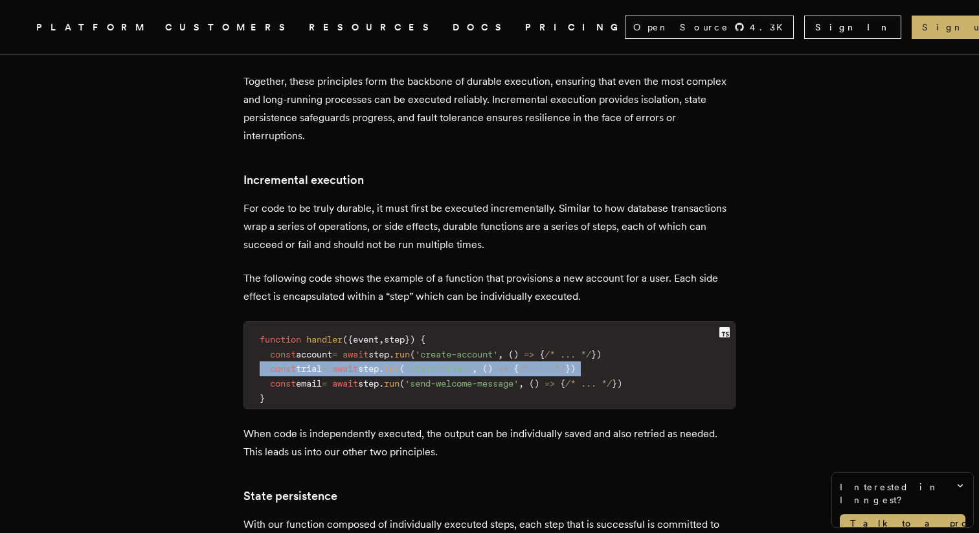
click at [459, 378] on span "'send-welcome-message'" at bounding box center [462, 383] width 114 height 10
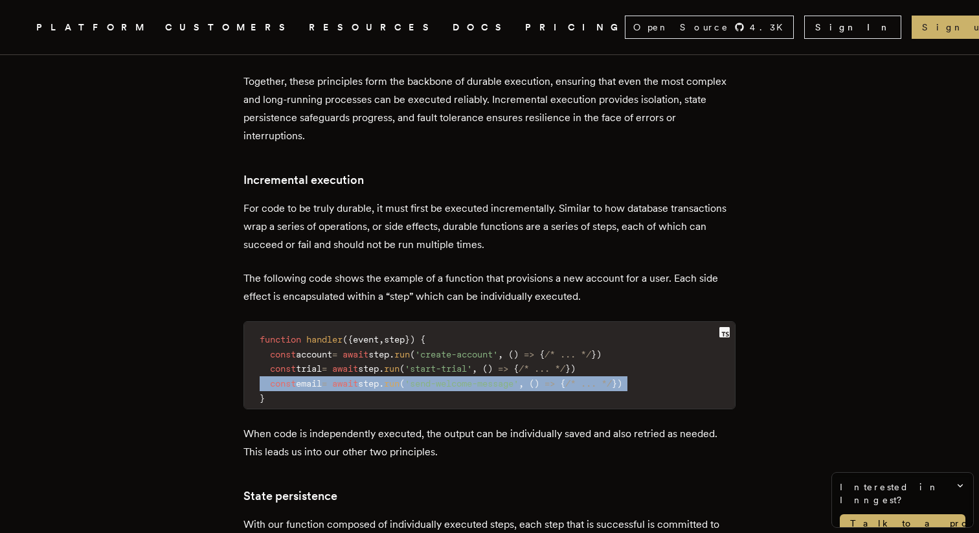
click at [445, 349] on span "'create-account'" at bounding box center [456, 354] width 83 height 10
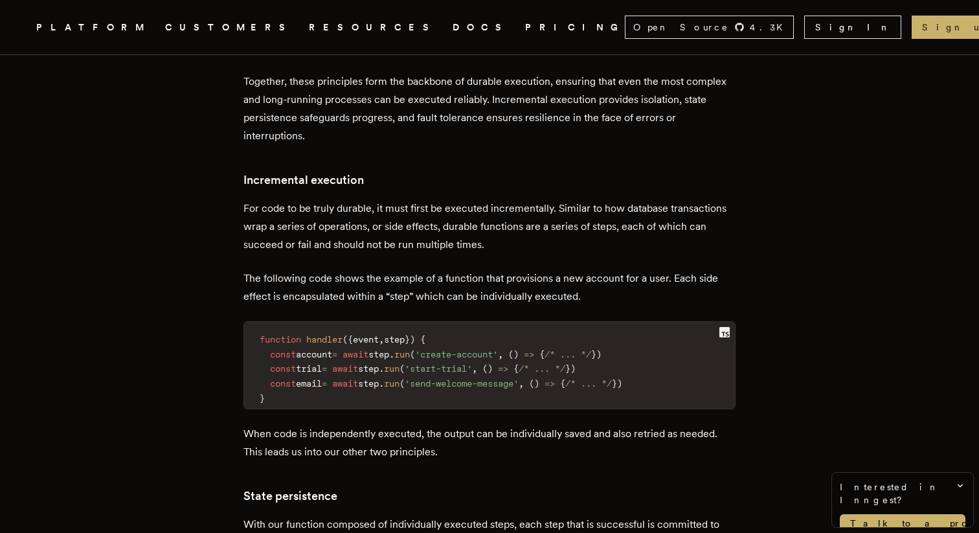
click at [445, 349] on span "'create-account'" at bounding box center [456, 354] width 83 height 10
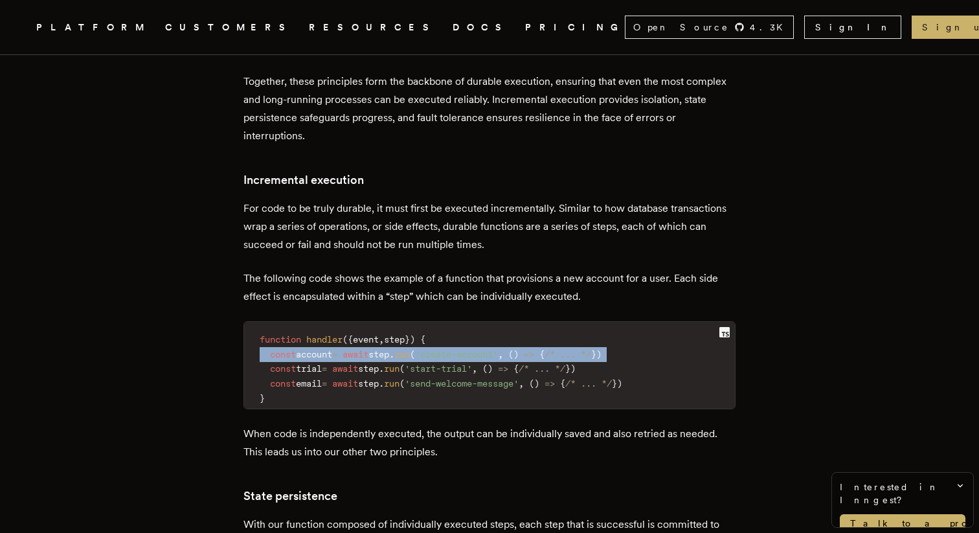
click at [462, 363] on span "'start-trial'" at bounding box center [438, 368] width 67 height 10
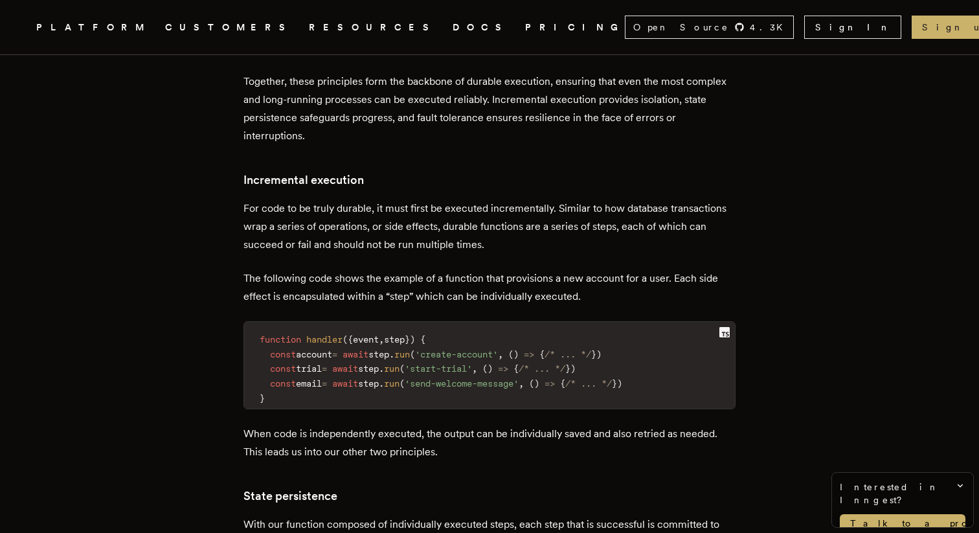
click at [462, 363] on span "'start-trial'" at bounding box center [438, 368] width 67 height 10
click at [462, 378] on span "'send-welcome-message'" at bounding box center [462, 383] width 114 height 10
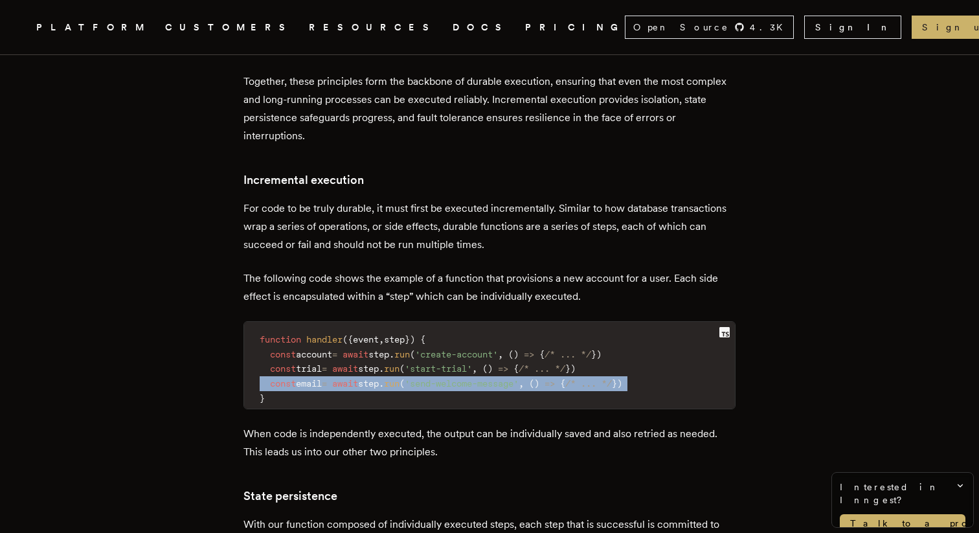
click at [462, 378] on span "'send-welcome-message'" at bounding box center [462, 383] width 114 height 10
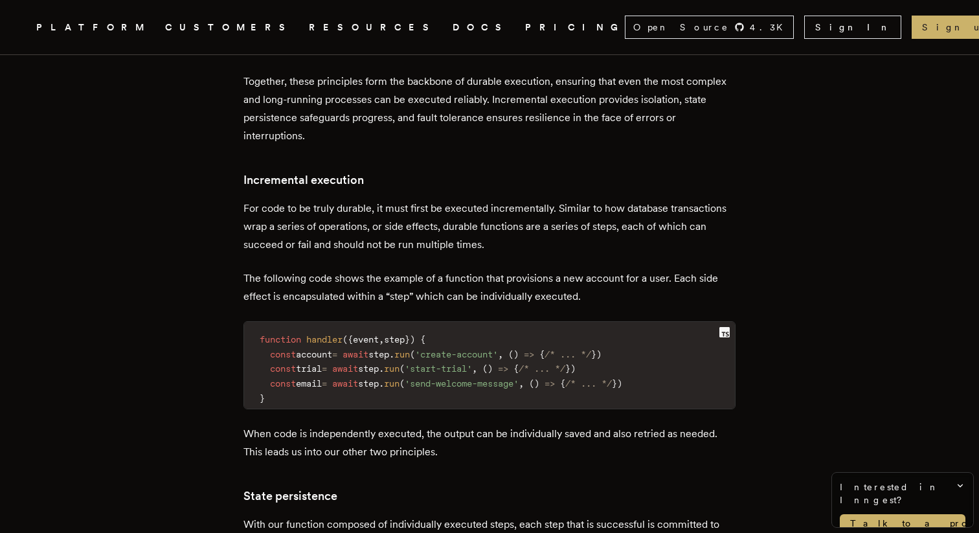
click at [522, 487] on h3 "State persistence" at bounding box center [489, 496] width 492 height 18
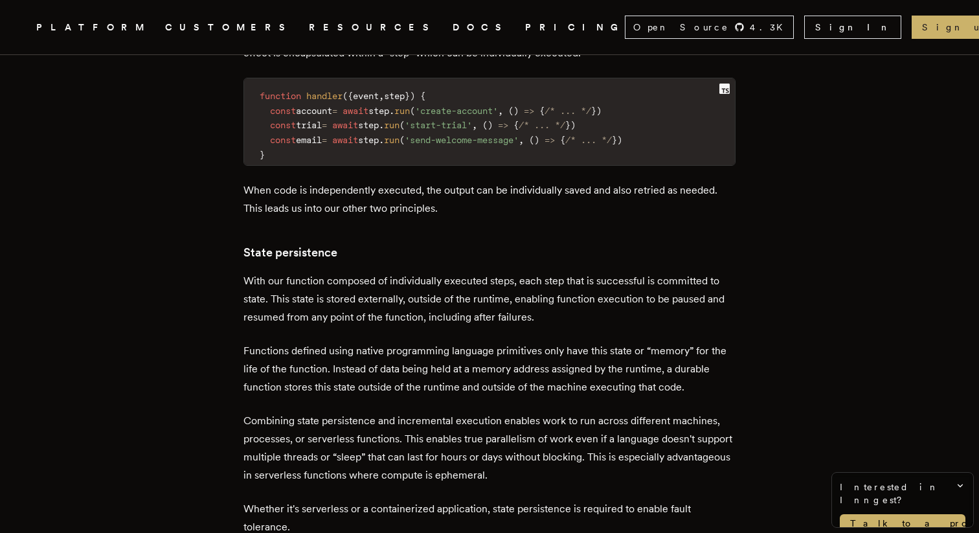
scroll to position [1606, 0]
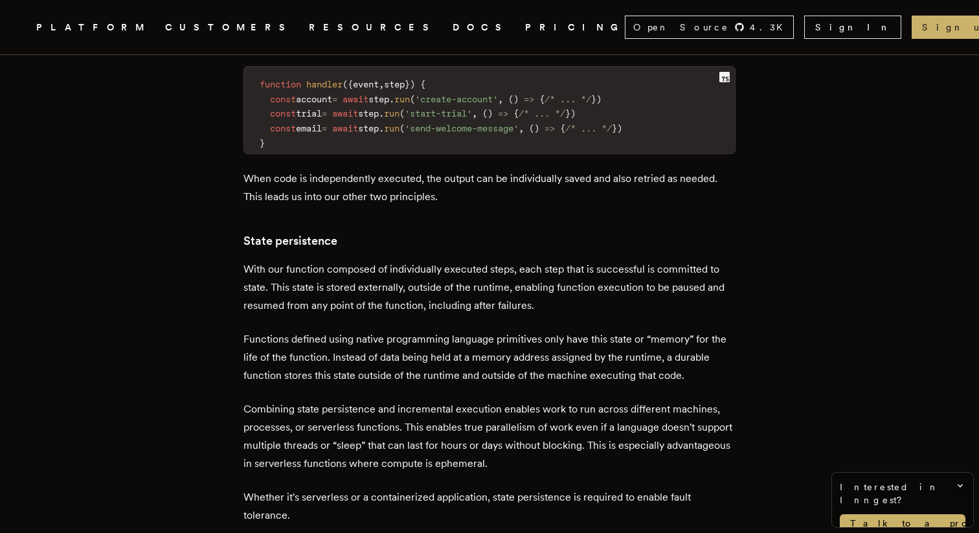
click at [375, 260] on p "With our function composed of individually executed steps, each step that is su…" at bounding box center [489, 287] width 492 height 54
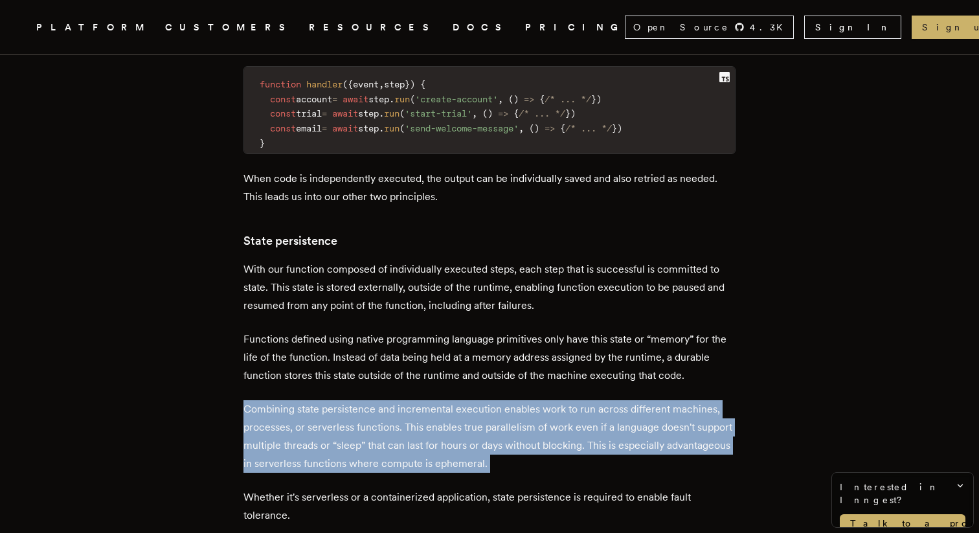
click at [509, 400] on p "Combining state persistence and incremental execution enables work to run acros…" at bounding box center [489, 436] width 492 height 73
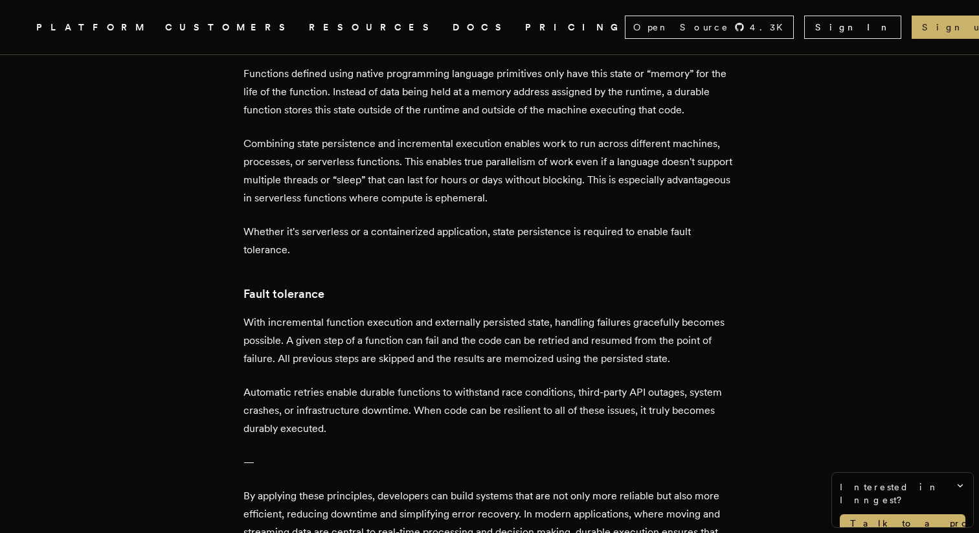
scroll to position [1941, 0]
